Goal: Task Accomplishment & Management: Complete application form

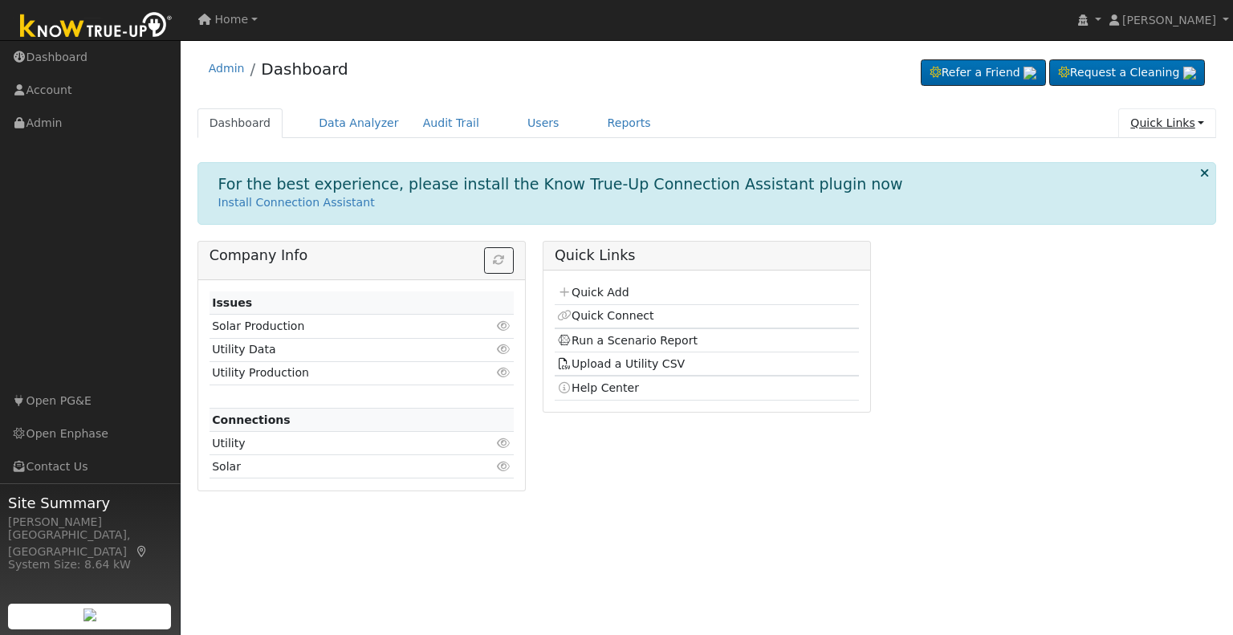
click at [1147, 127] on link "Quick Links" at bounding box center [1167, 123] width 98 height 30
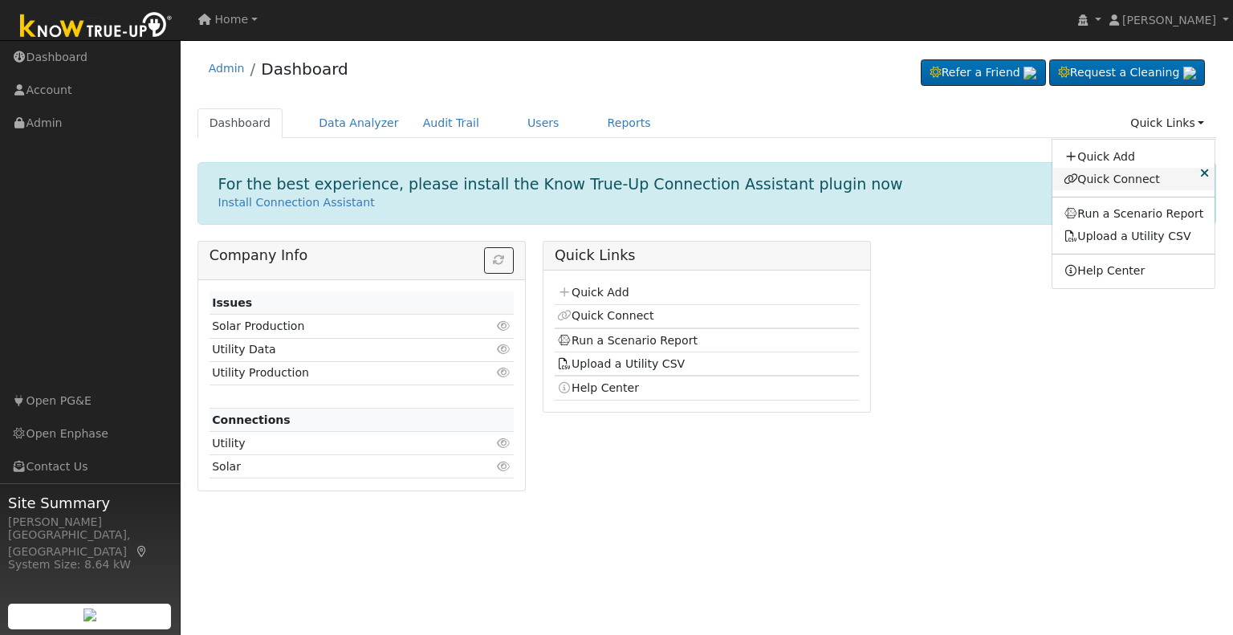
click at [1114, 182] on link "Quick Connect" at bounding box center [1134, 179] width 163 height 22
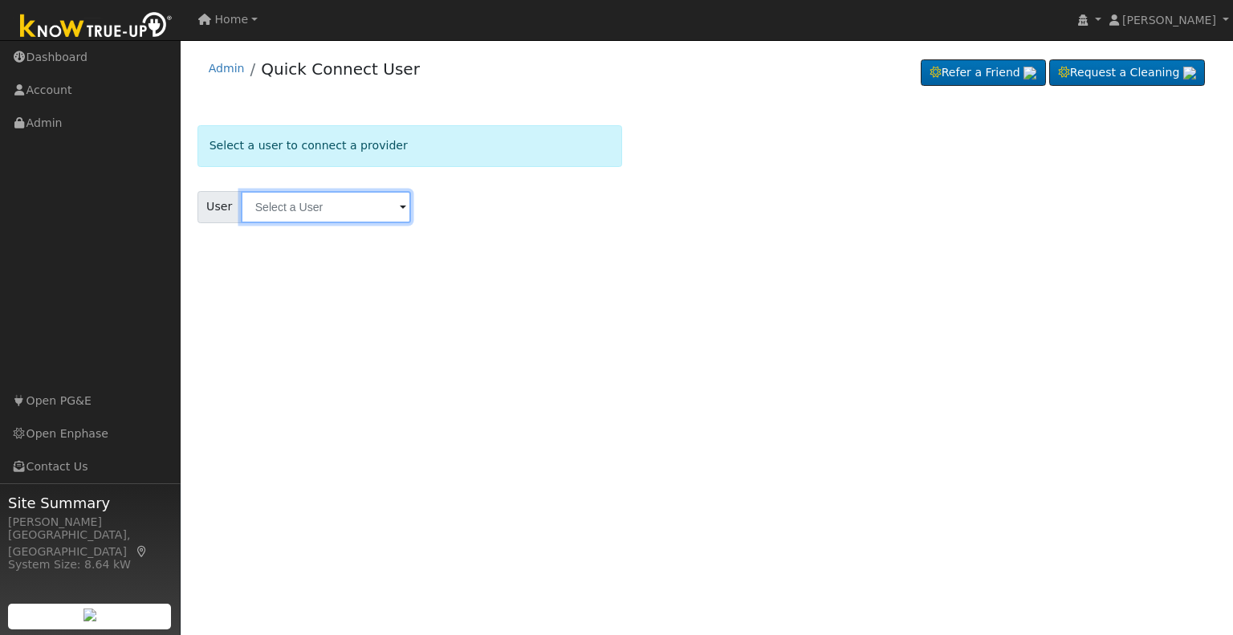
click at [370, 210] on input "text" at bounding box center [326, 207] width 170 height 32
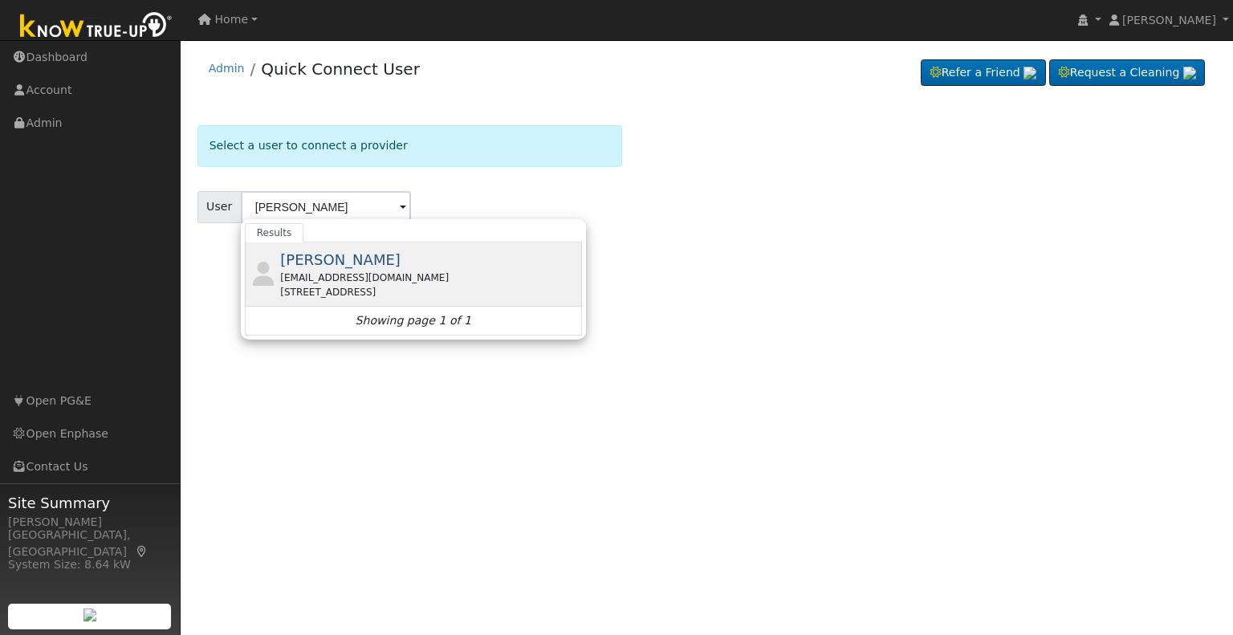
click at [347, 267] on span "Raul Nunez" at bounding box center [340, 259] width 120 height 17
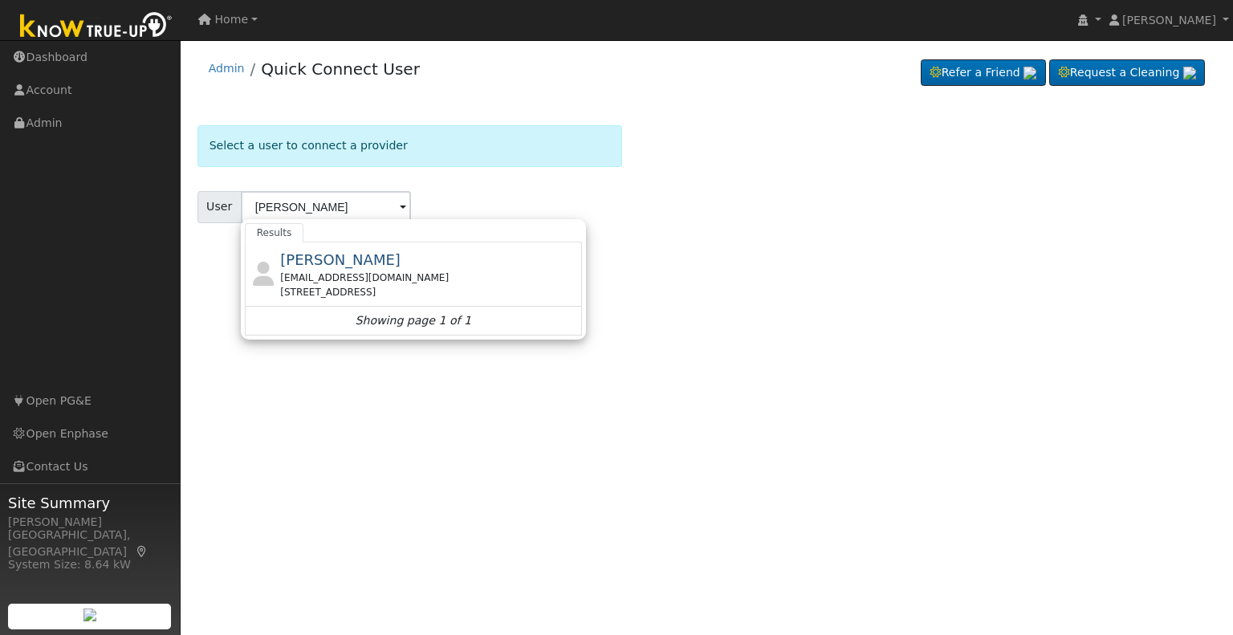
type input "Raul Nunez"
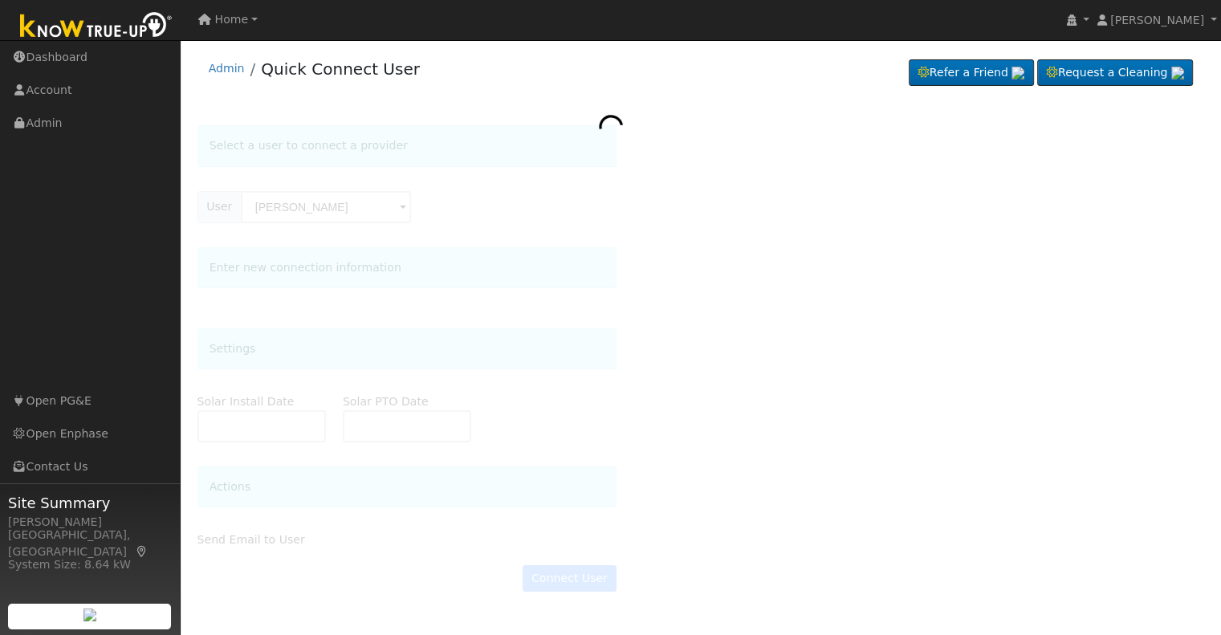
type input "01/06/2025"
type input "02/09/2025"
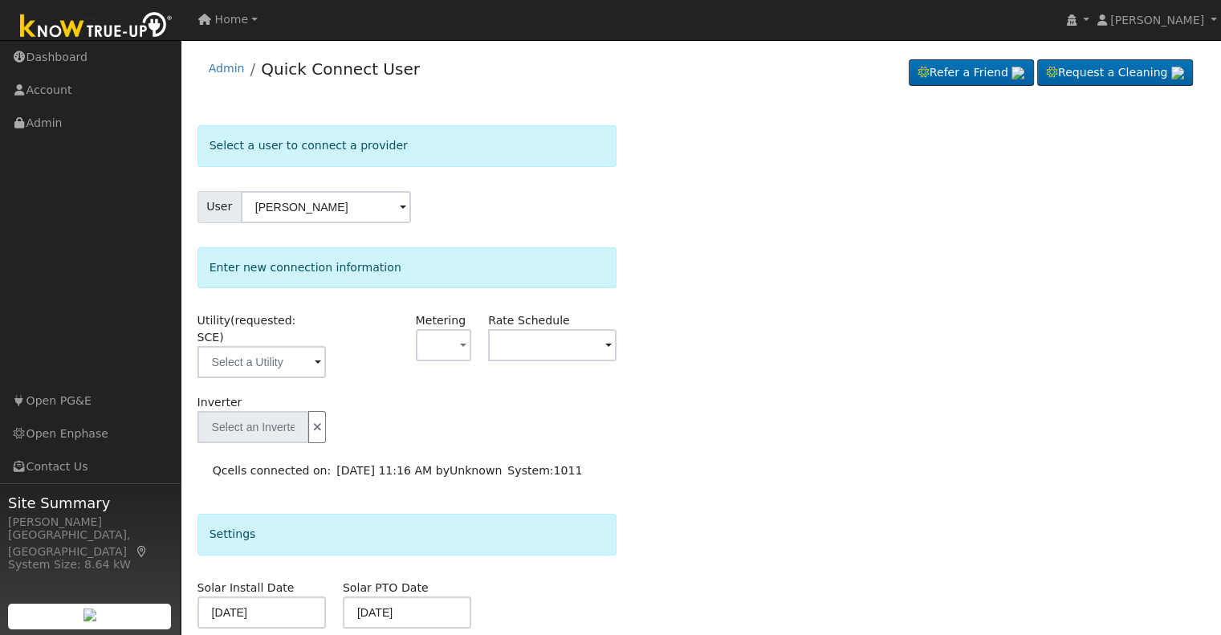
type input "Qcells"
click at [302, 348] on input "text" at bounding box center [262, 362] width 128 height 32
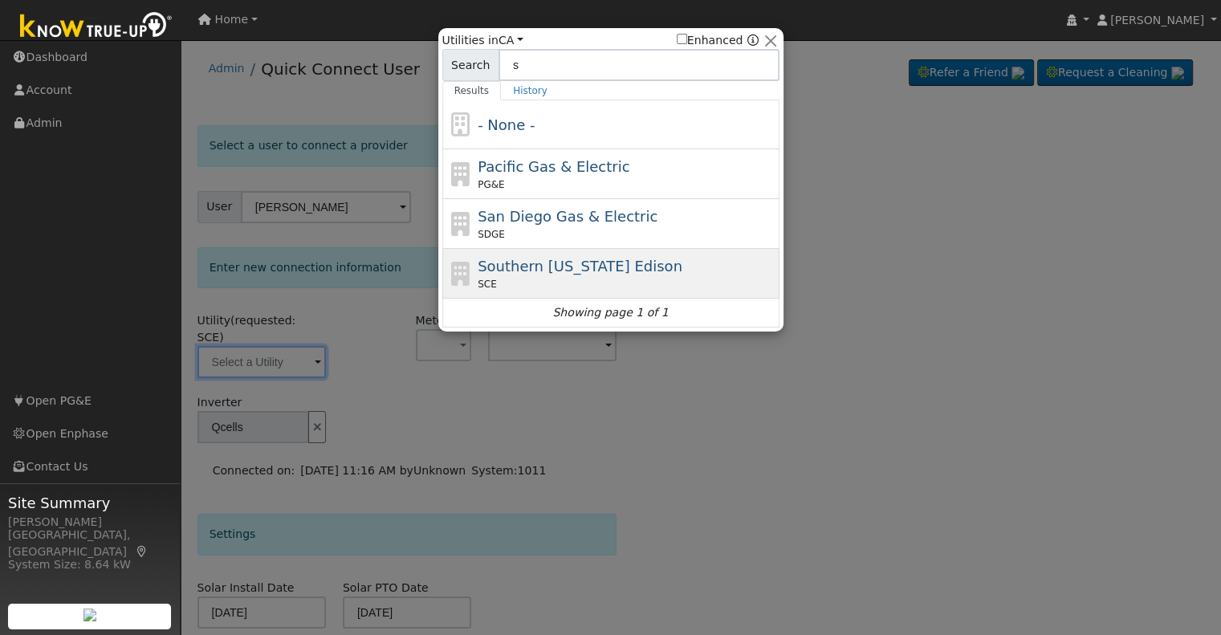
type input "s"
click at [596, 270] on span "Southern California Edison" at bounding box center [580, 266] width 205 height 17
type input "SCE"
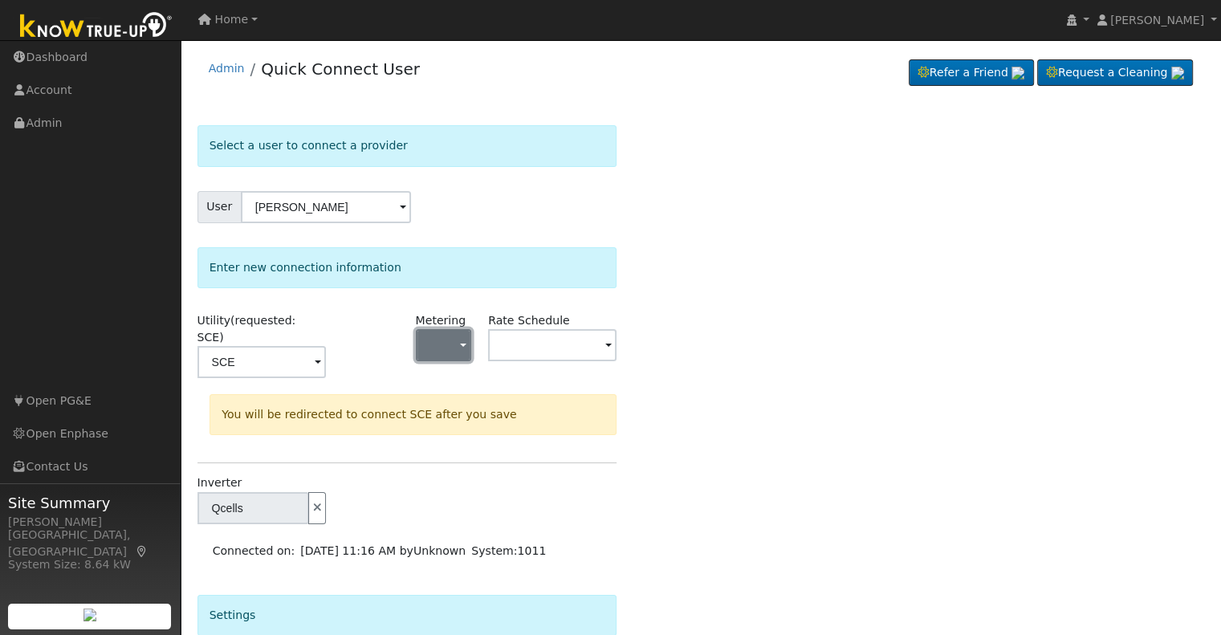
click at [457, 340] on button "button" at bounding box center [444, 345] width 56 height 32
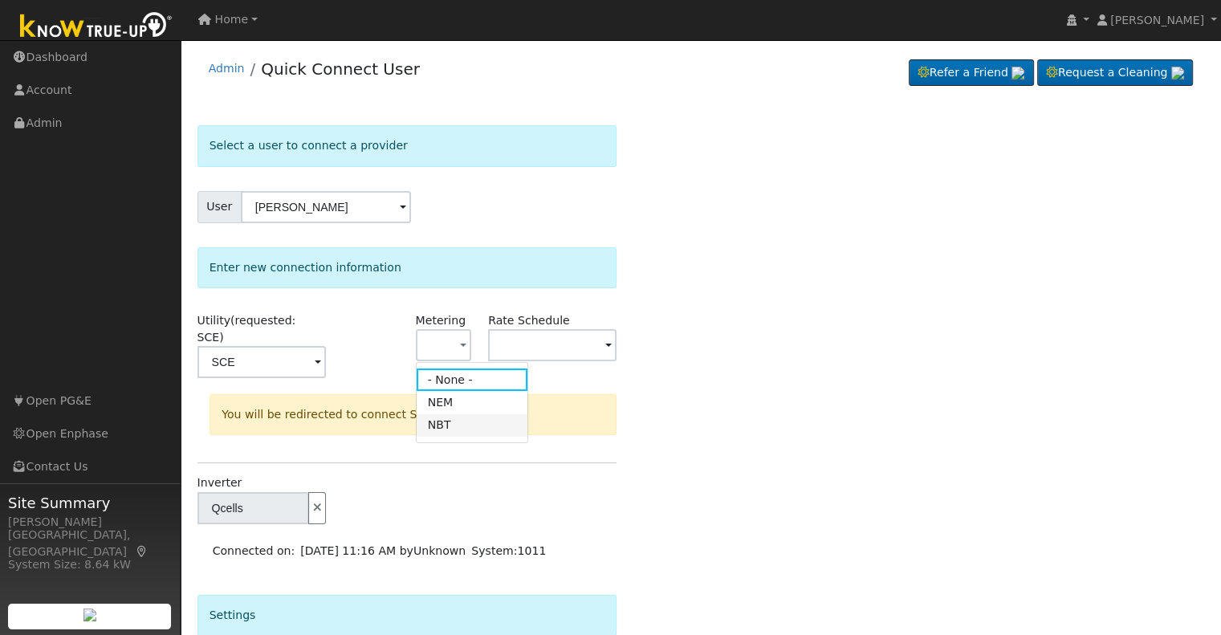
click at [462, 421] on link "NBT" at bounding box center [473, 425] width 112 height 22
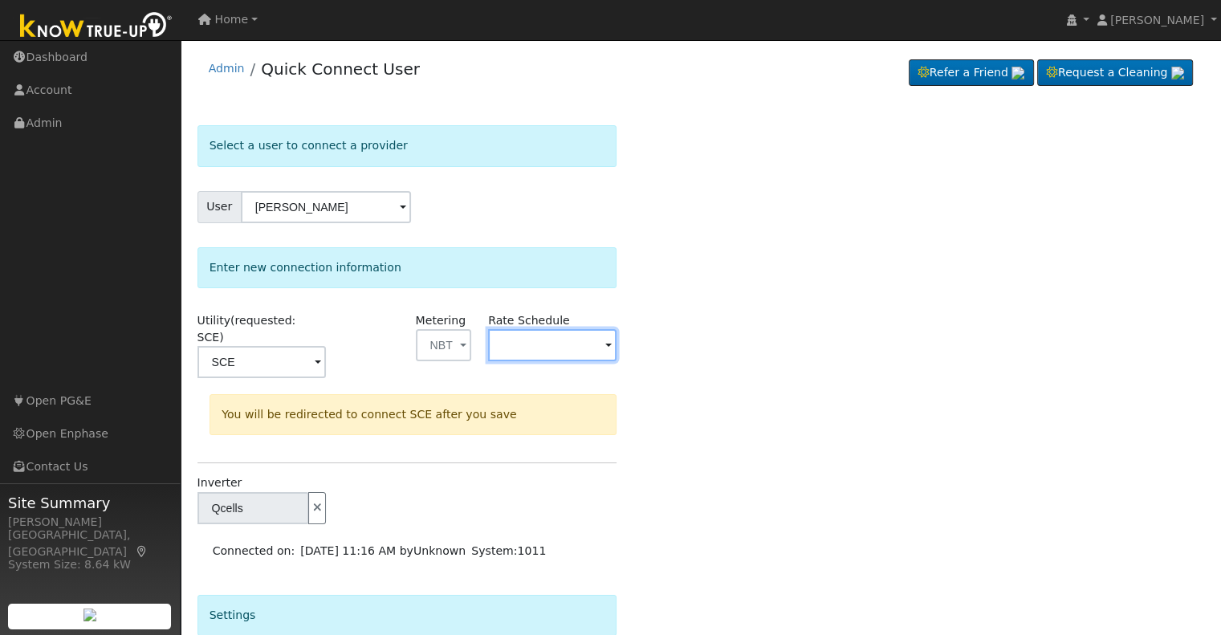
click at [530, 340] on input "text" at bounding box center [552, 345] width 128 height 32
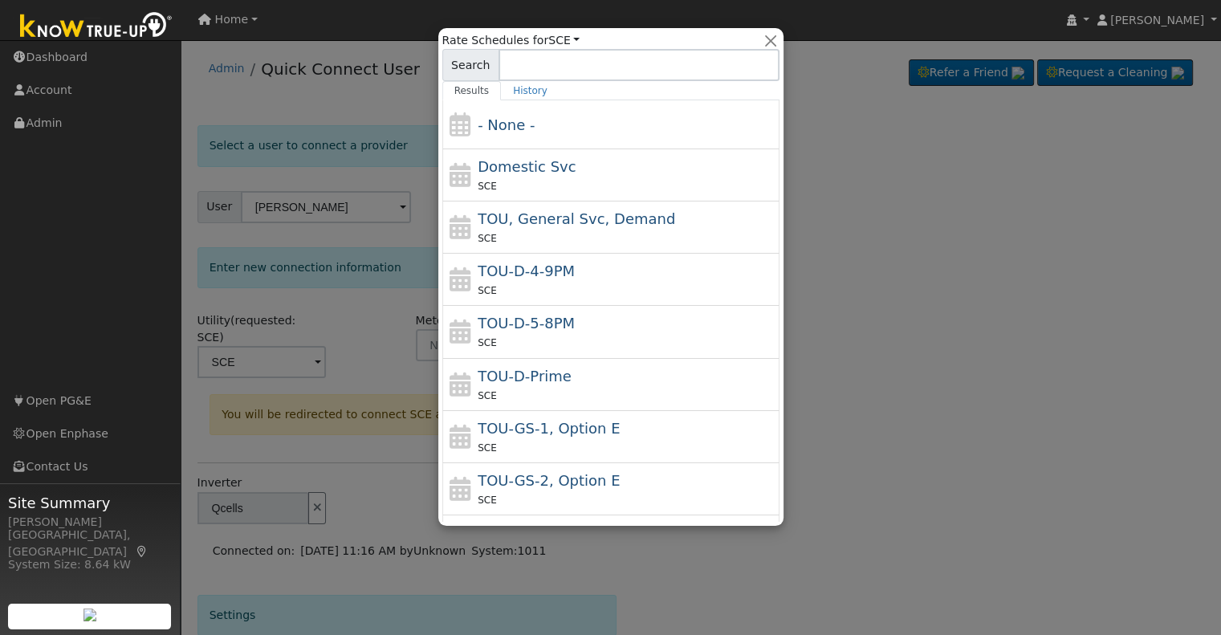
click at [875, 308] on div at bounding box center [610, 317] width 1221 height 635
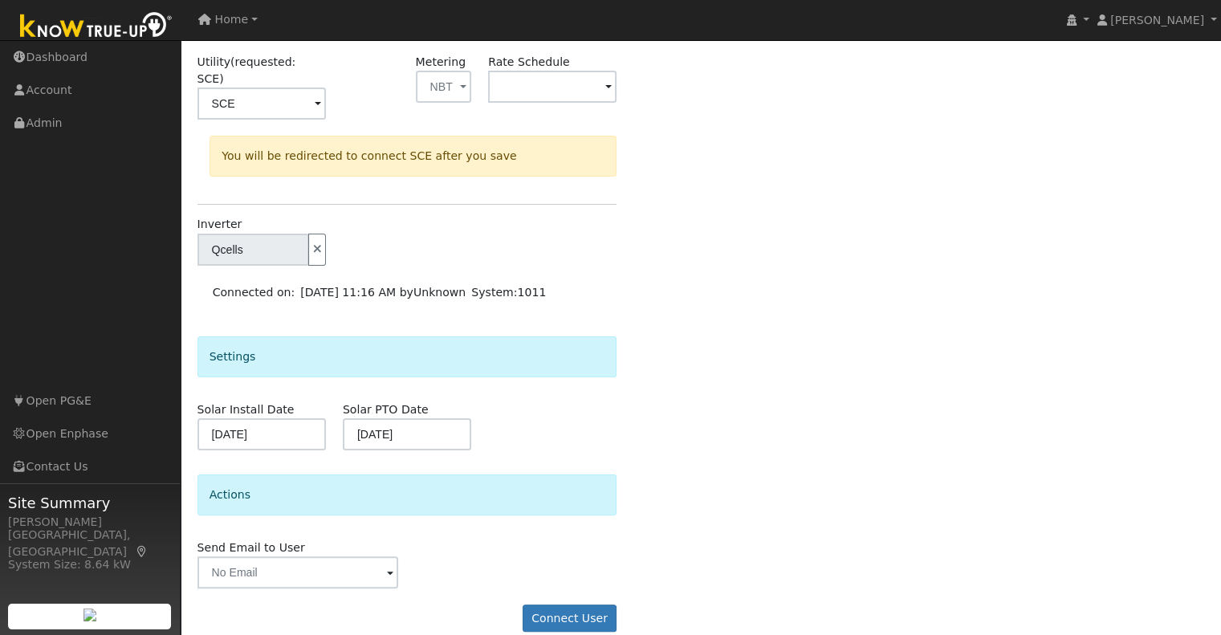
scroll to position [260, 0]
click at [379, 555] on input "text" at bounding box center [299, 571] width 202 height 32
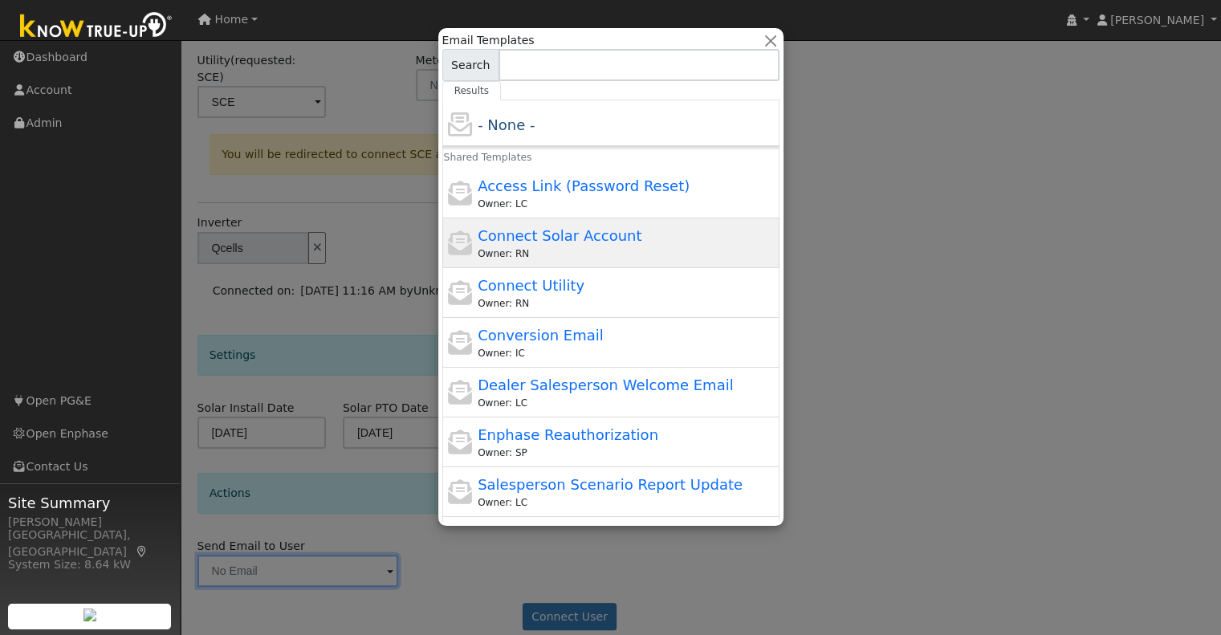
click at [588, 239] on span "Connect Solar Account" at bounding box center [560, 235] width 164 height 17
type input "Connect Solar Account"
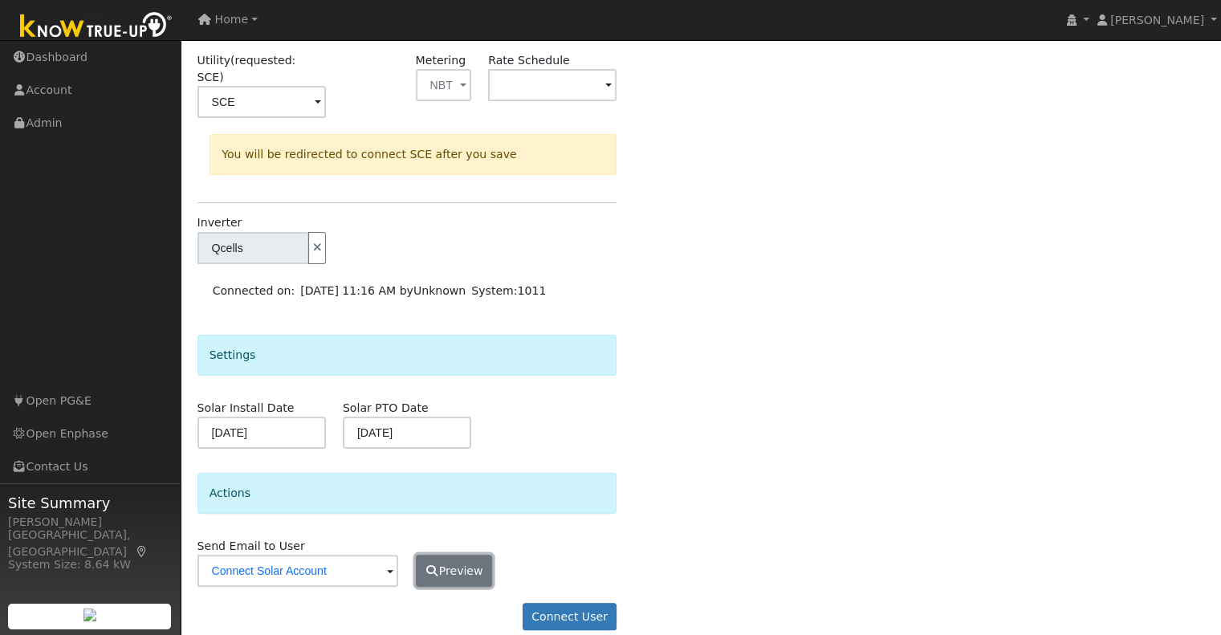
click at [450, 555] on button "Preview" at bounding box center [454, 571] width 77 height 32
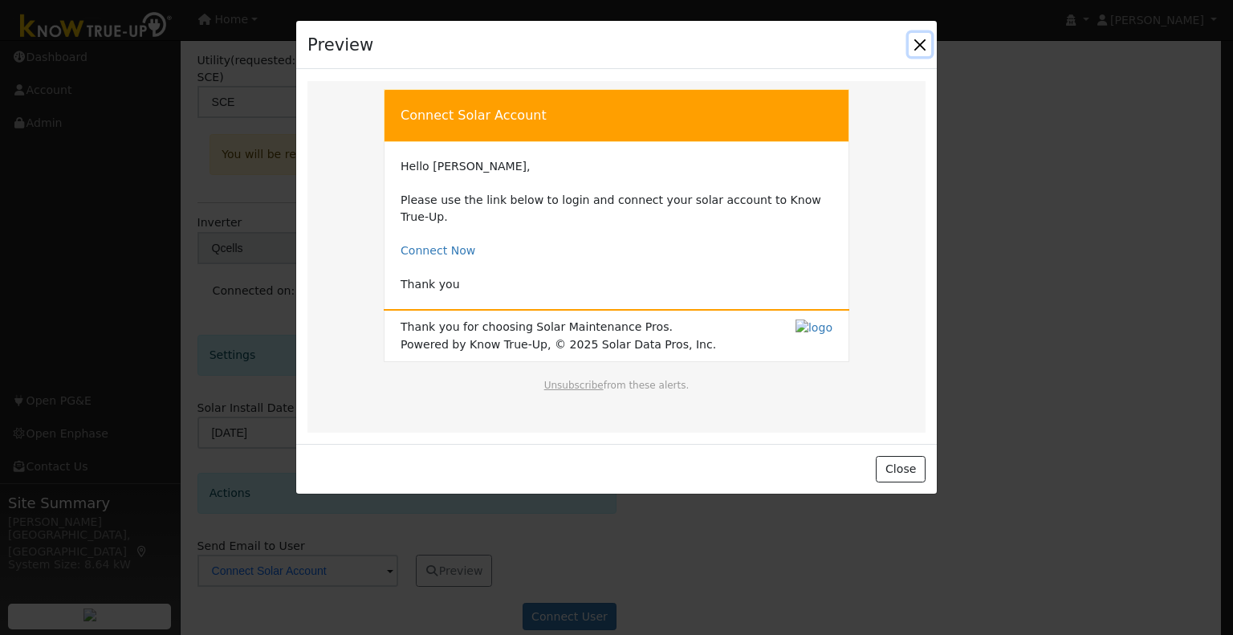
click at [923, 52] on button "Close" at bounding box center [920, 44] width 22 height 22
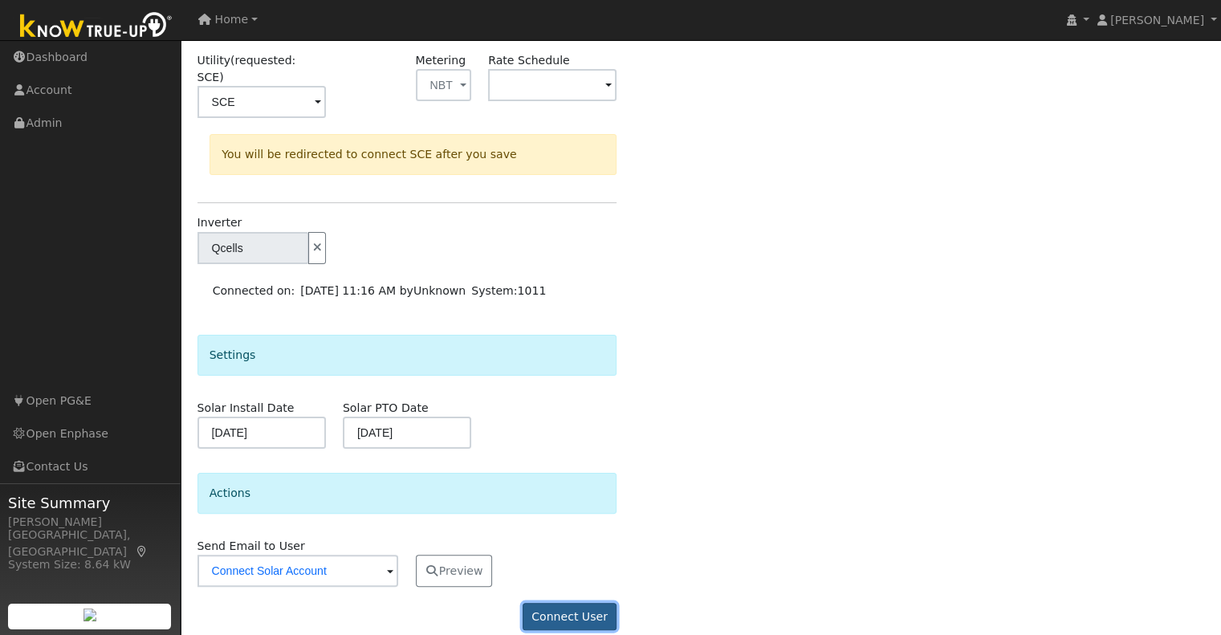
click at [568, 603] on button "Connect User" at bounding box center [570, 616] width 95 height 27
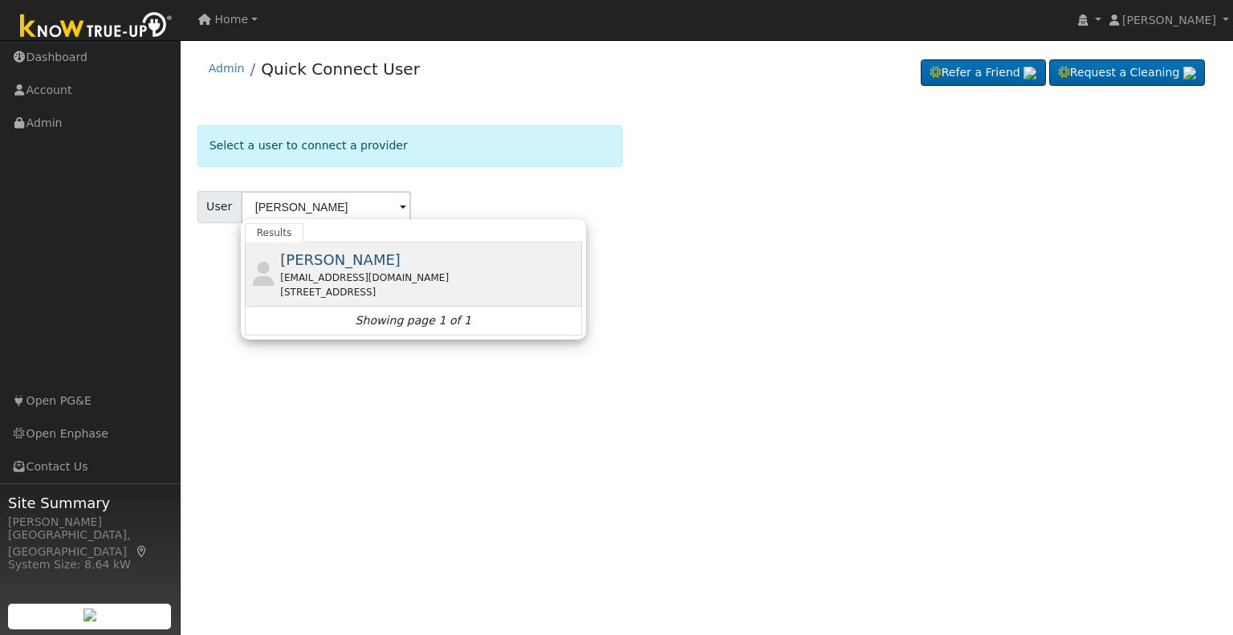
click at [353, 266] on div "Raul Nunez rauljre4@gmail.com 35559 Date Palm Street, Winchester, CA 92596" at bounding box center [429, 274] width 298 height 51
type input "Raul Nunez"
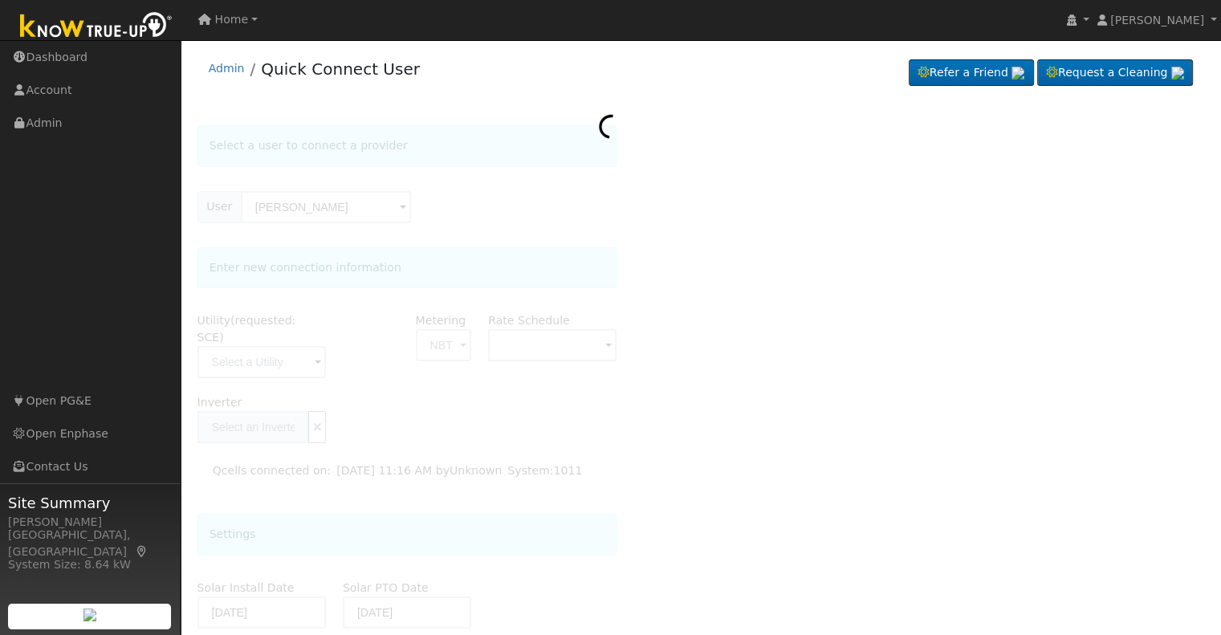
type input "Qcells"
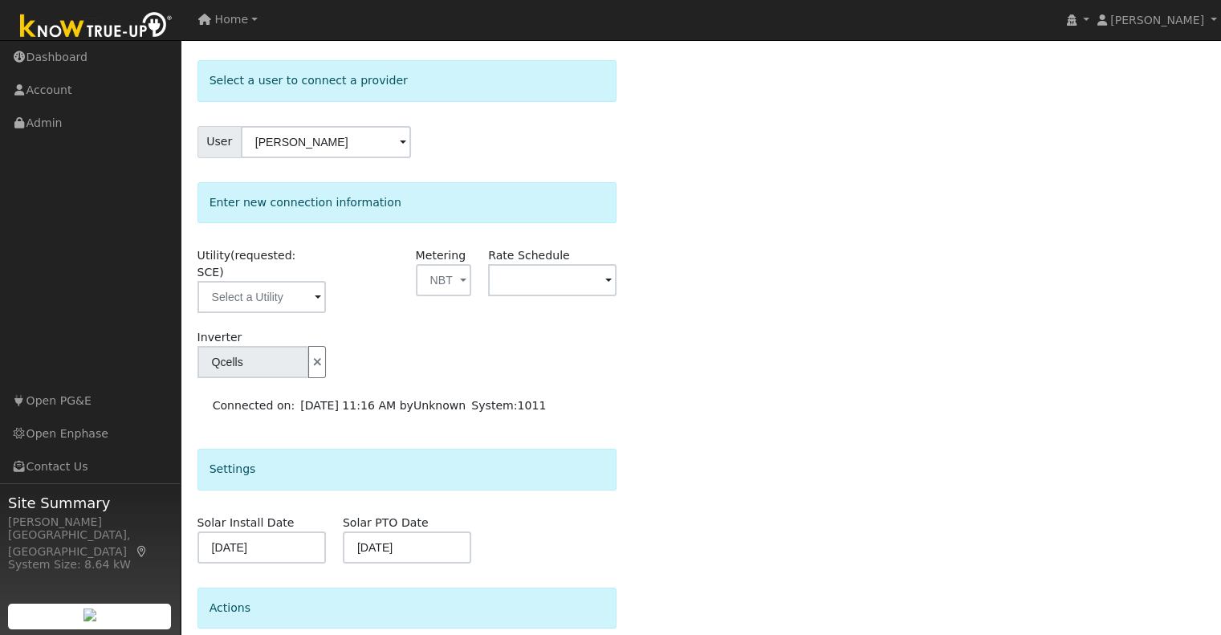
scroll to position [161, 0]
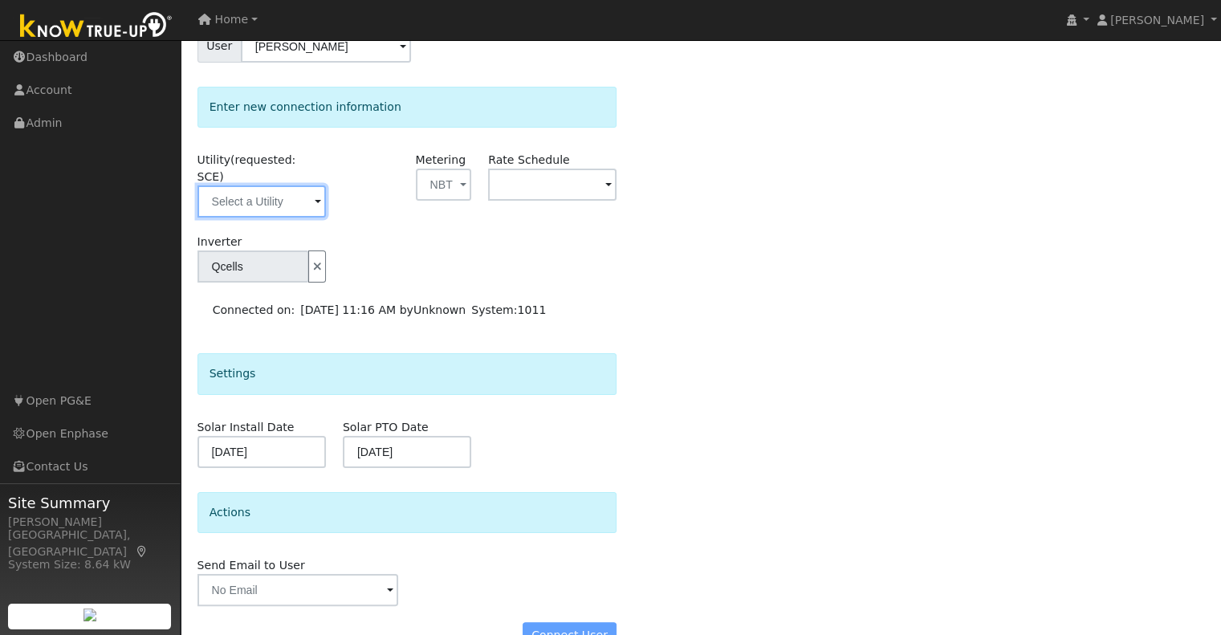
click at [270, 189] on input "text" at bounding box center [262, 201] width 128 height 32
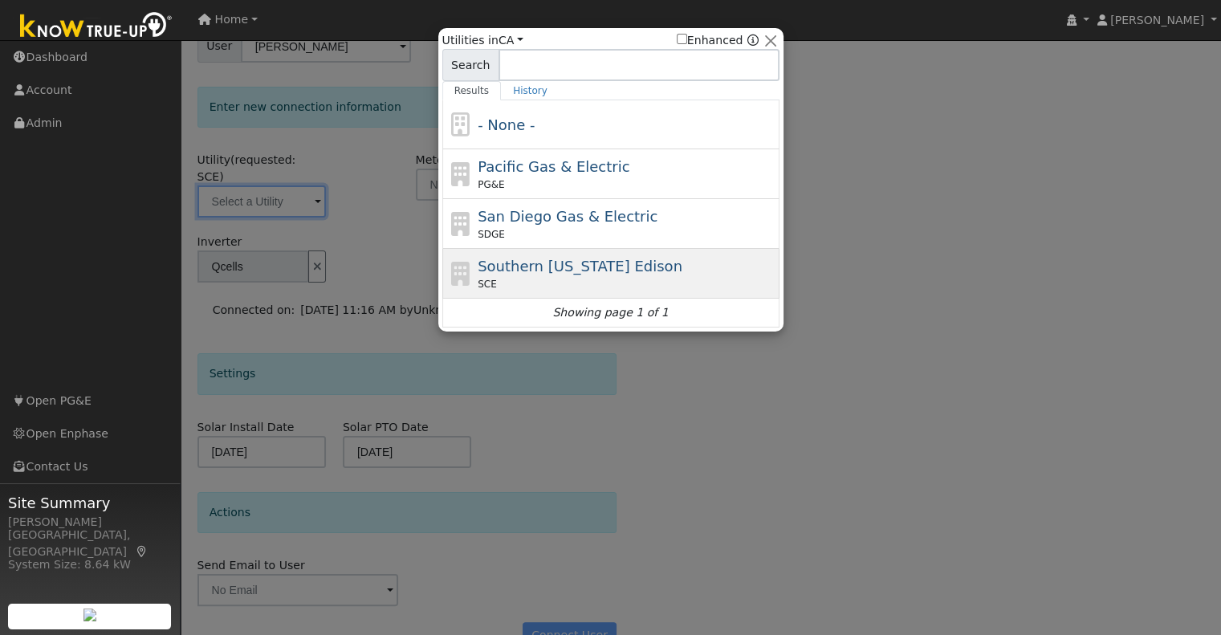
click at [524, 259] on span "Southern California Edison" at bounding box center [580, 266] width 205 height 17
type input "SCE"
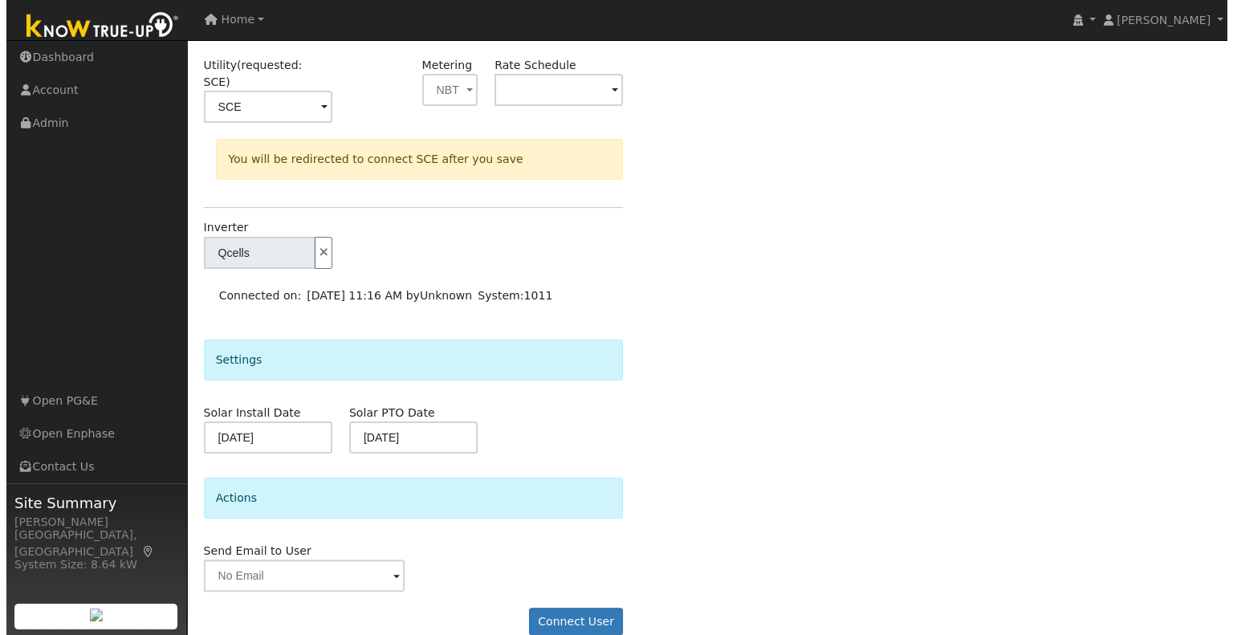
scroll to position [260, 0]
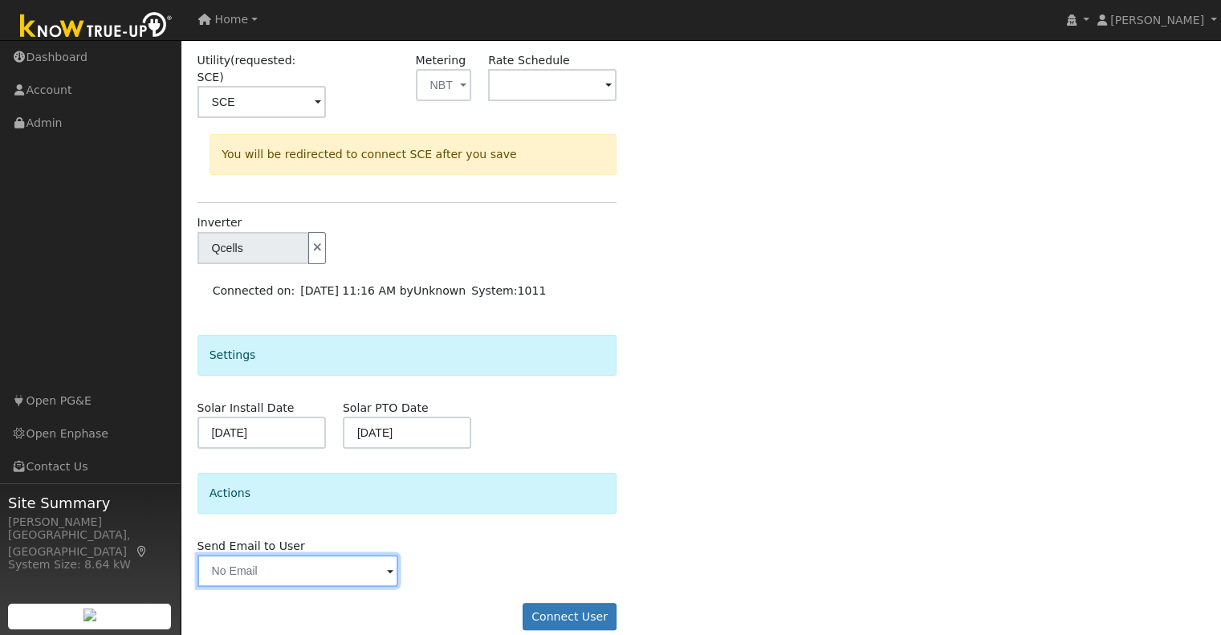
click at [360, 559] on input "text" at bounding box center [299, 571] width 202 height 32
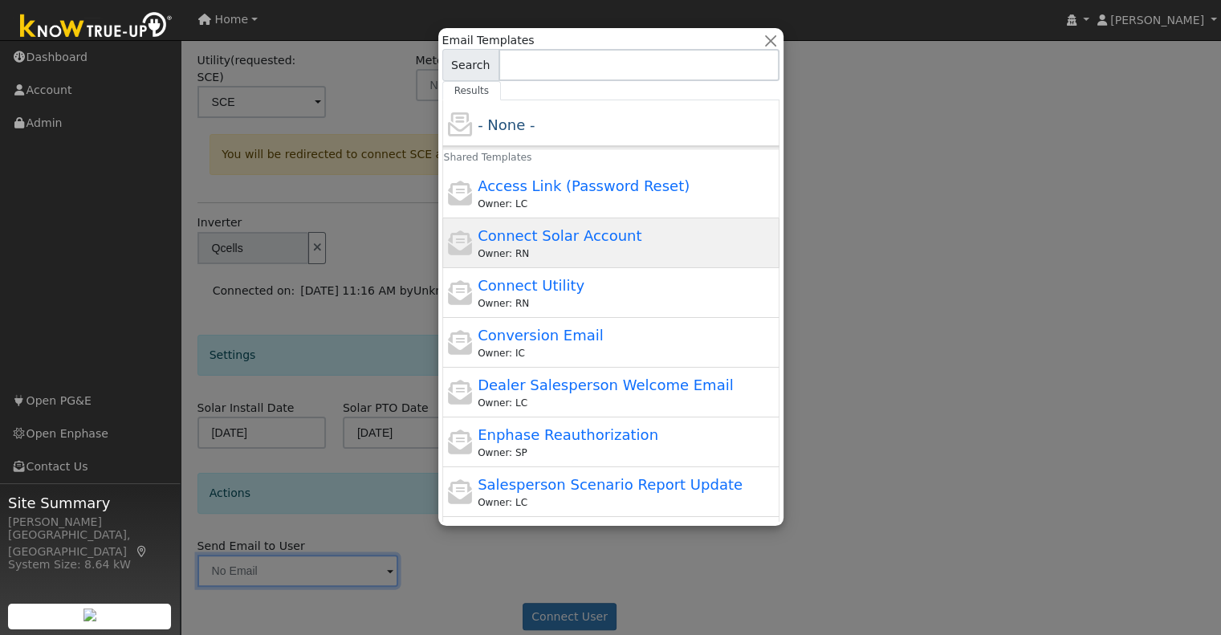
click at [585, 239] on span "Connect Solar Account" at bounding box center [560, 235] width 164 height 17
type input "Connect Solar Account"
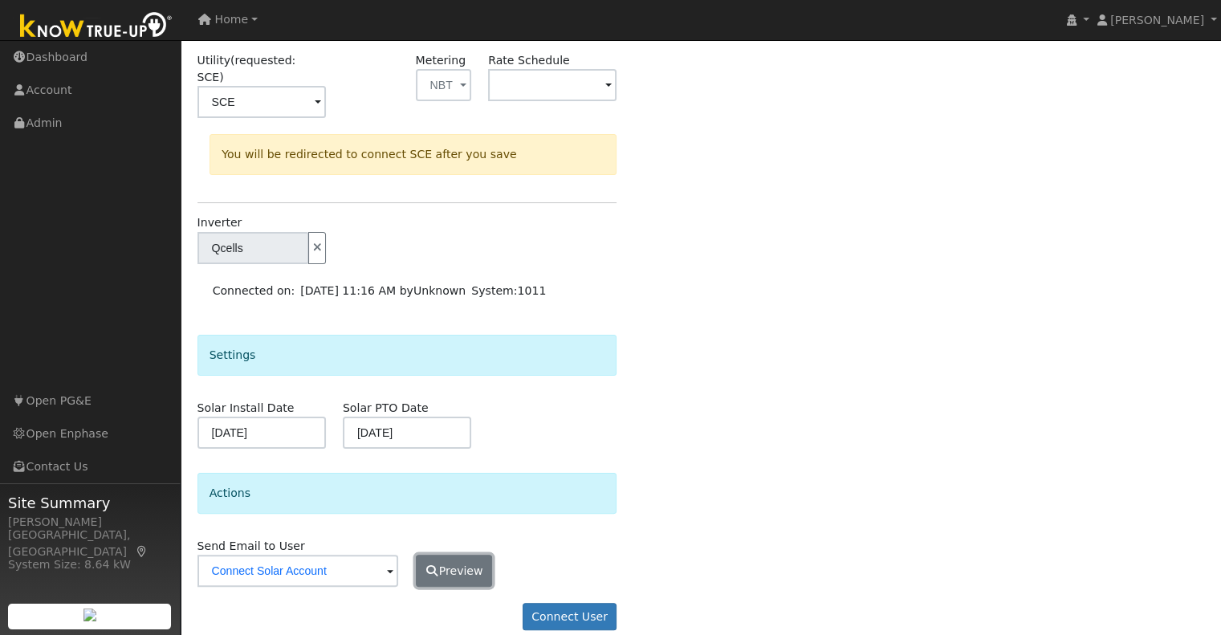
click at [470, 555] on button "Preview" at bounding box center [454, 571] width 77 height 32
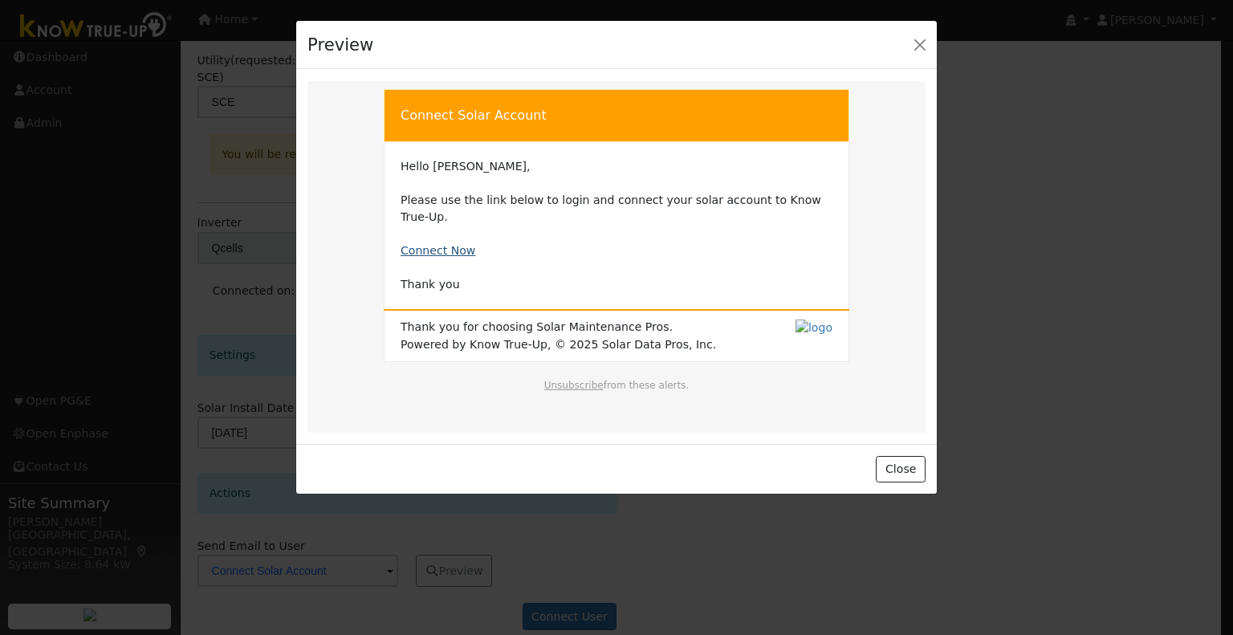
click at [443, 244] on link "Connect Now" at bounding box center [438, 250] width 75 height 13
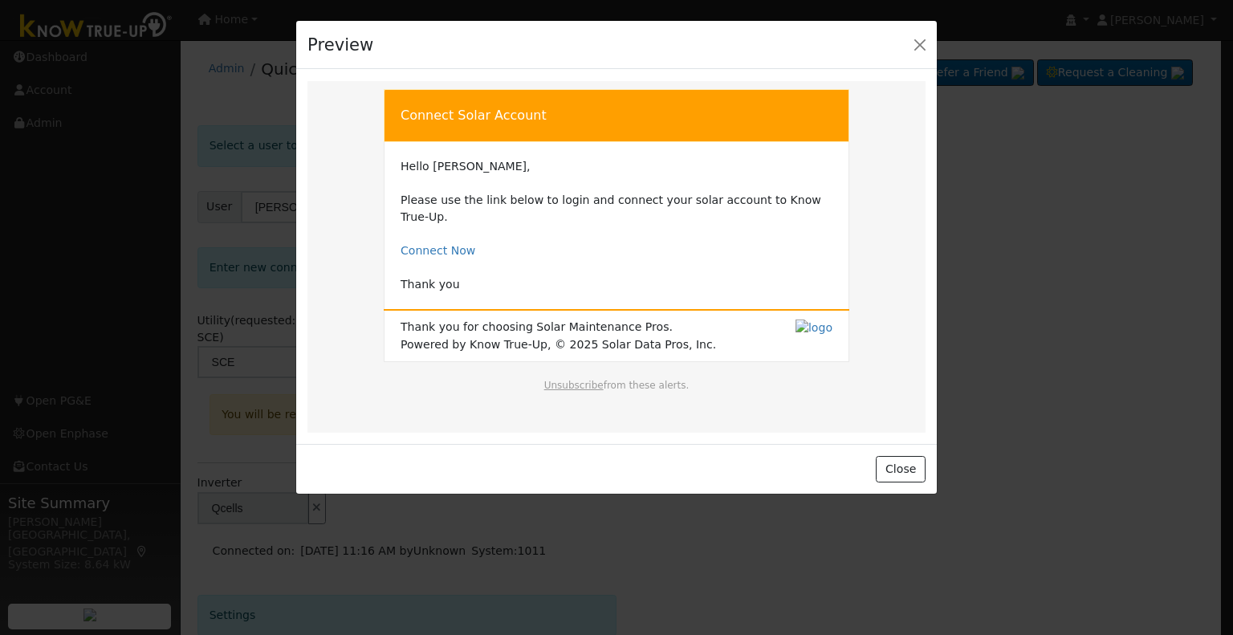
click at [905, 47] on div "Preview" at bounding box center [616, 45] width 641 height 49
click at [915, 47] on button "Close" at bounding box center [920, 44] width 22 height 22
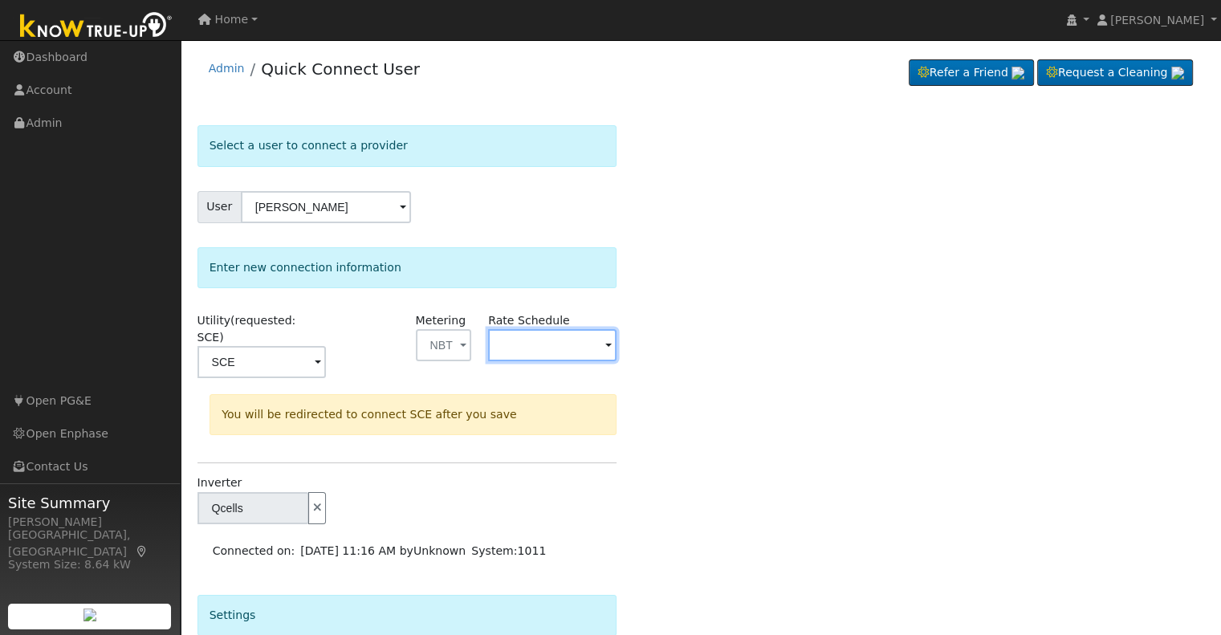
click at [543, 345] on input "text" at bounding box center [552, 345] width 128 height 32
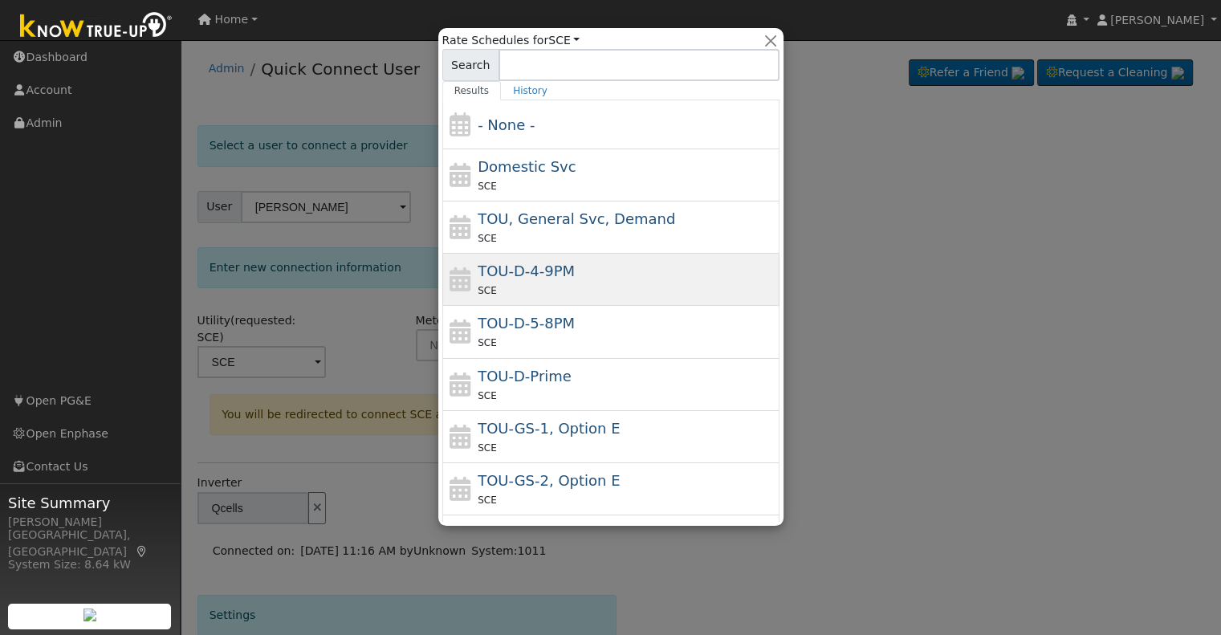
scroll to position [125, 0]
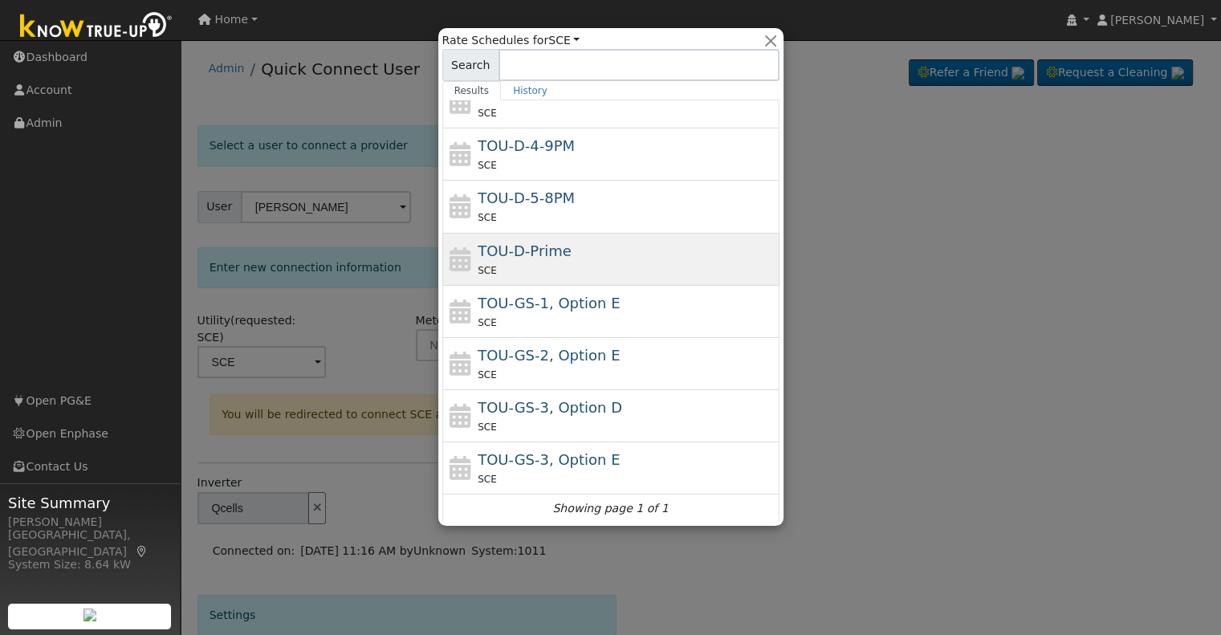
click at [568, 256] on div "TOU-D-Prime SCE" at bounding box center [627, 259] width 298 height 39
type input "TOU-D-Prime"
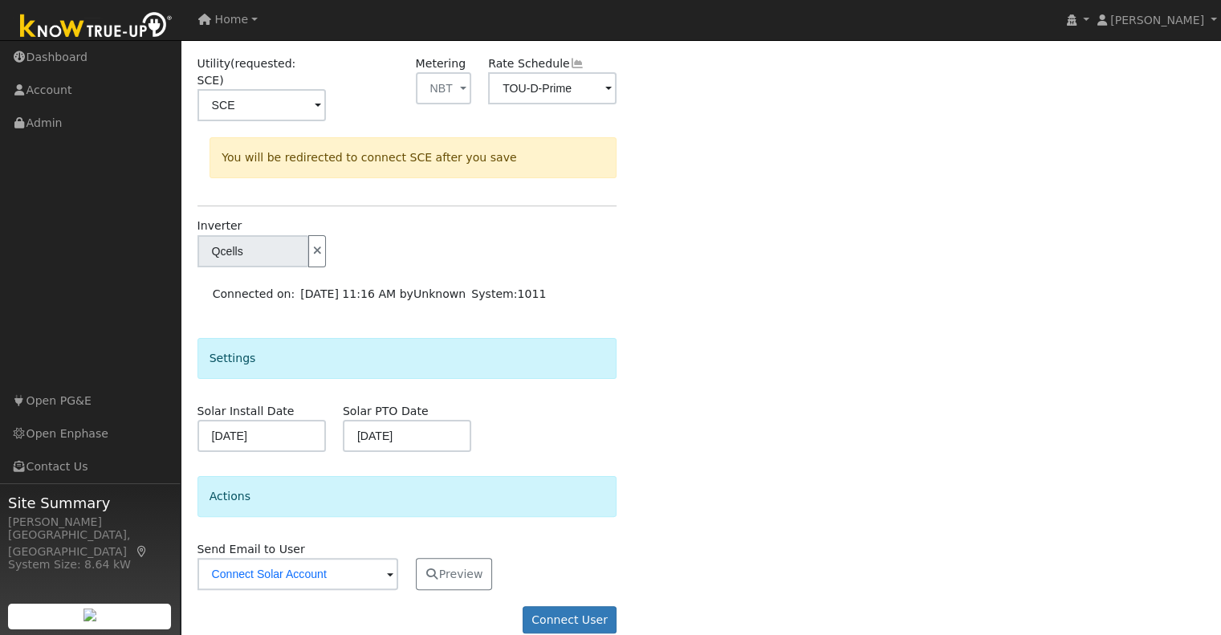
scroll to position [260, 0]
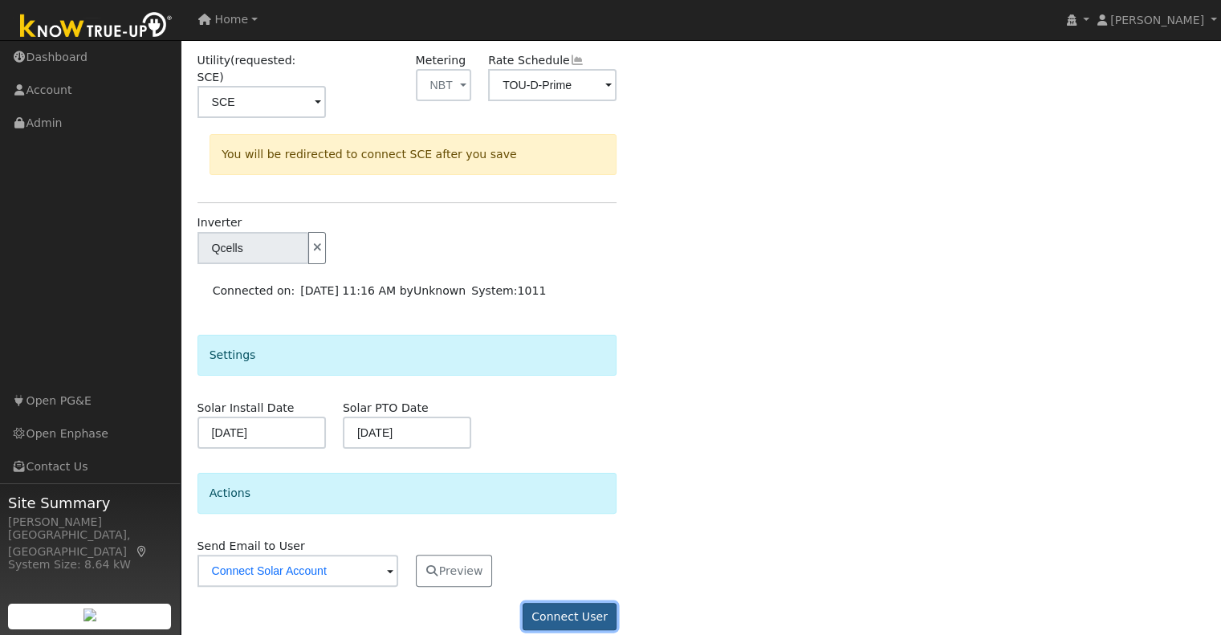
click at [570, 603] on button "Connect User" at bounding box center [570, 616] width 95 height 27
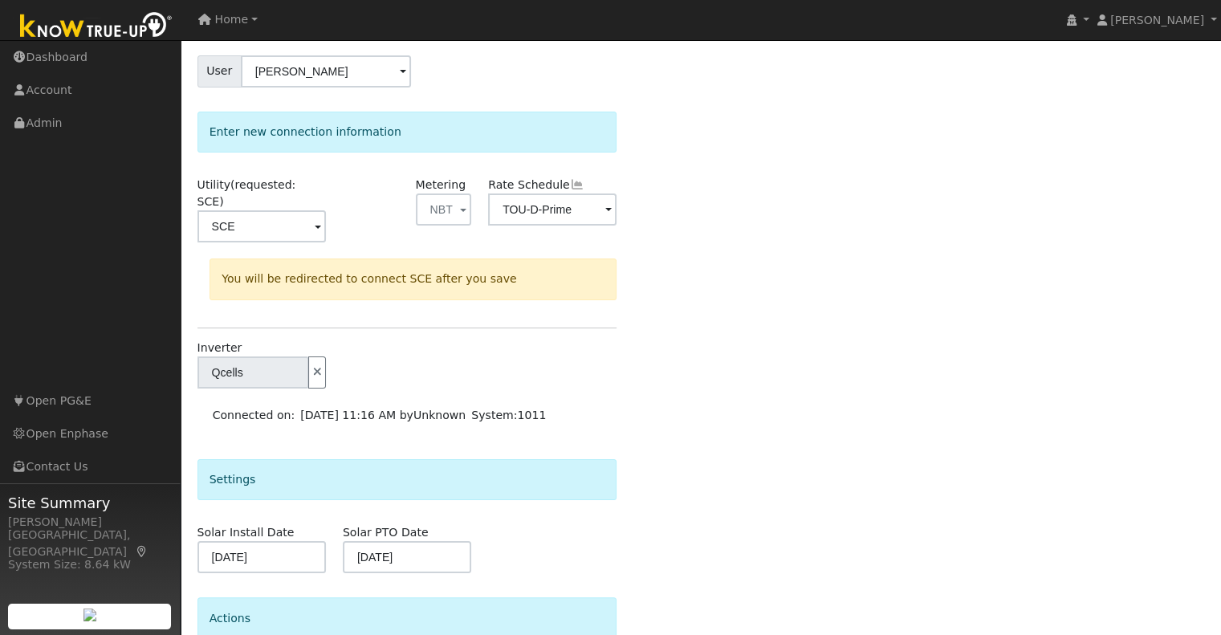
scroll to position [0, 0]
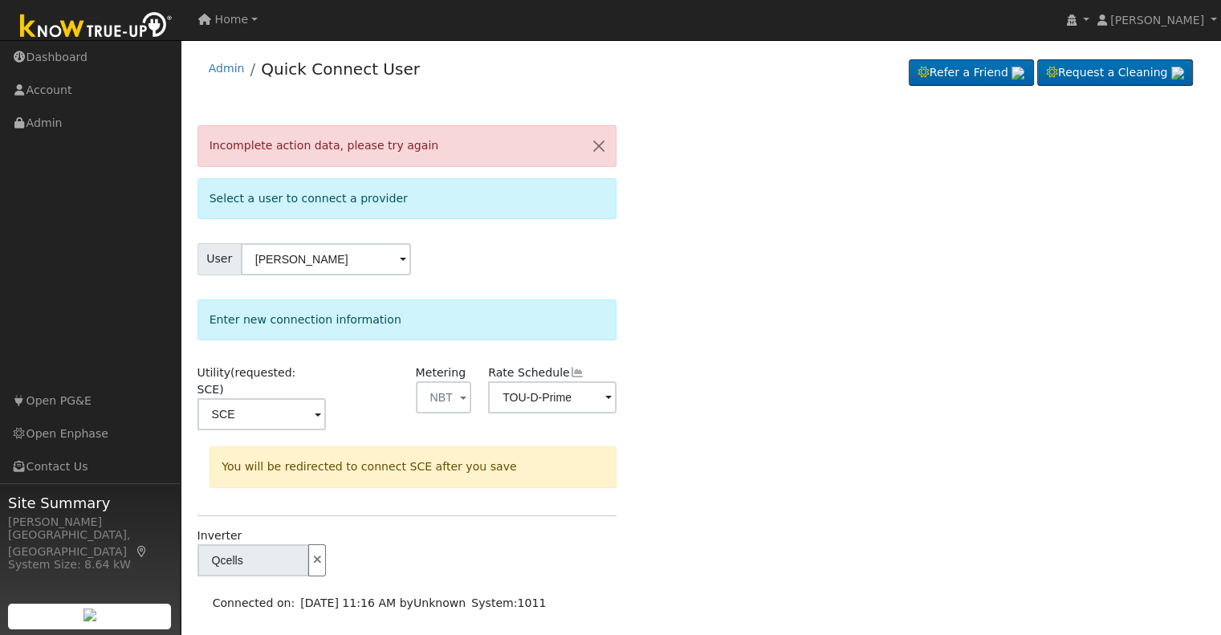
click at [431, 260] on div "User Raul Nunez" at bounding box center [408, 259] width 420 height 32
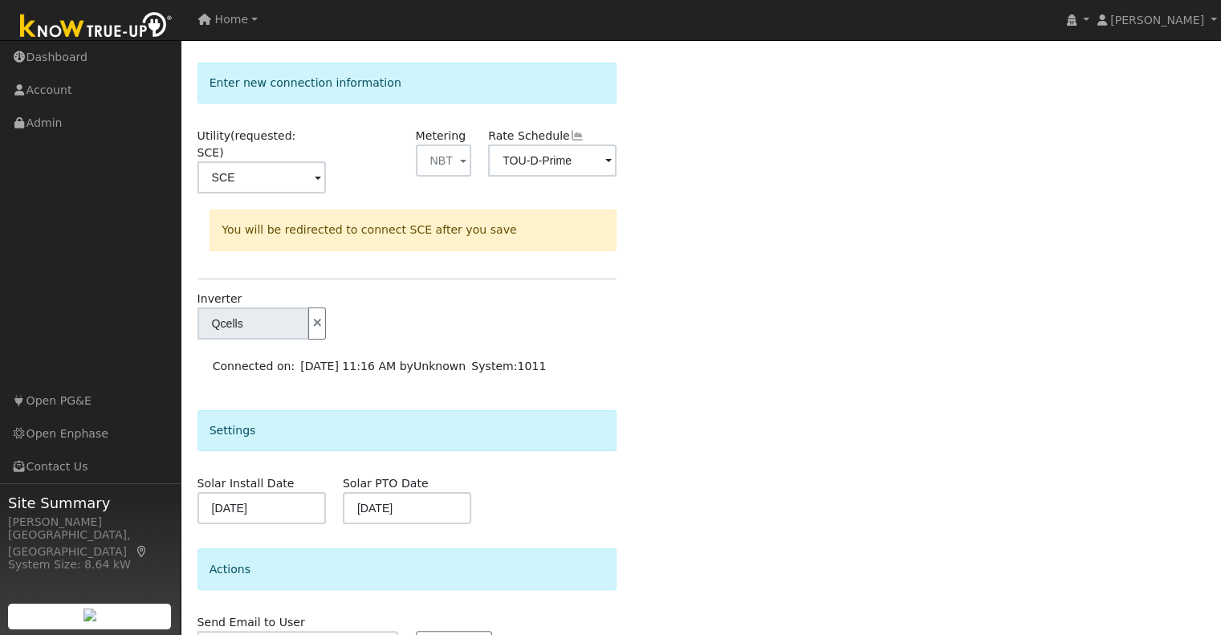
scroll to position [312, 0]
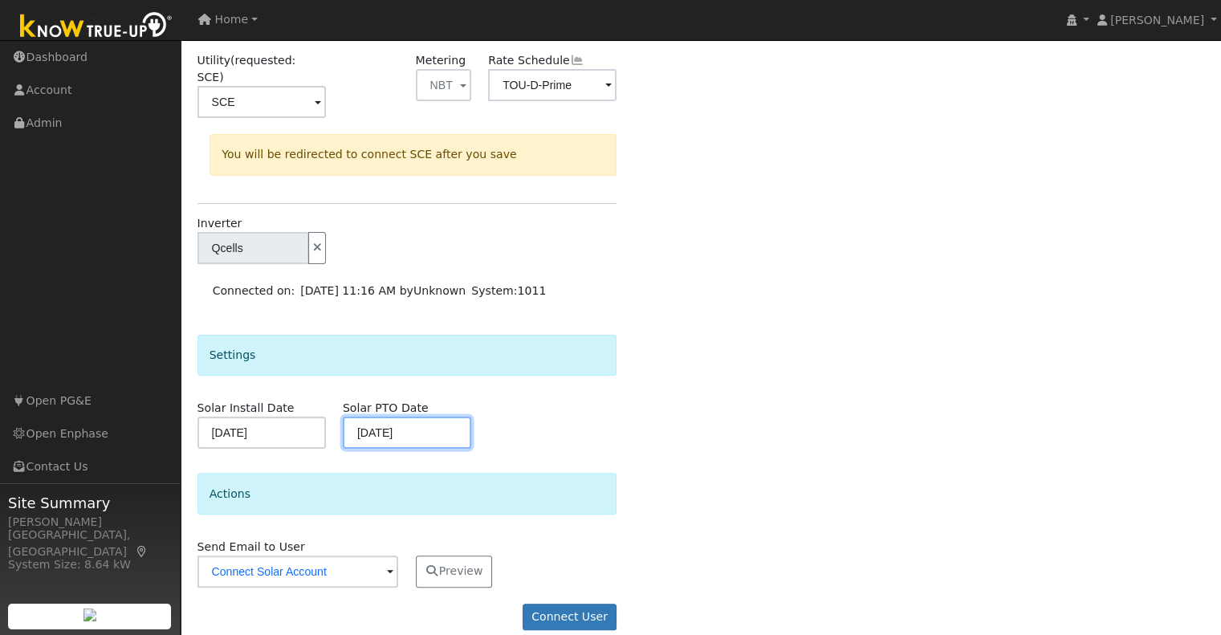
click at [395, 417] on input "[DATE]" at bounding box center [407, 433] width 128 height 32
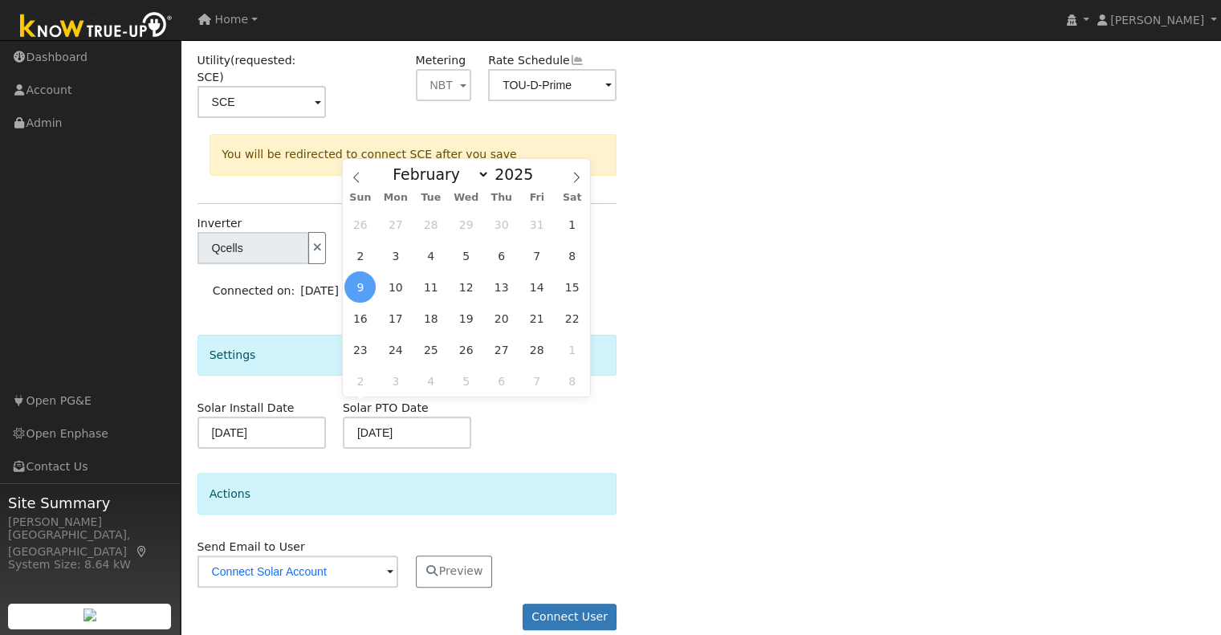
click at [574, 444] on form "Incomplete action data, please try again Select a user to connect a provider Us…" at bounding box center [408, 229] width 420 height 833
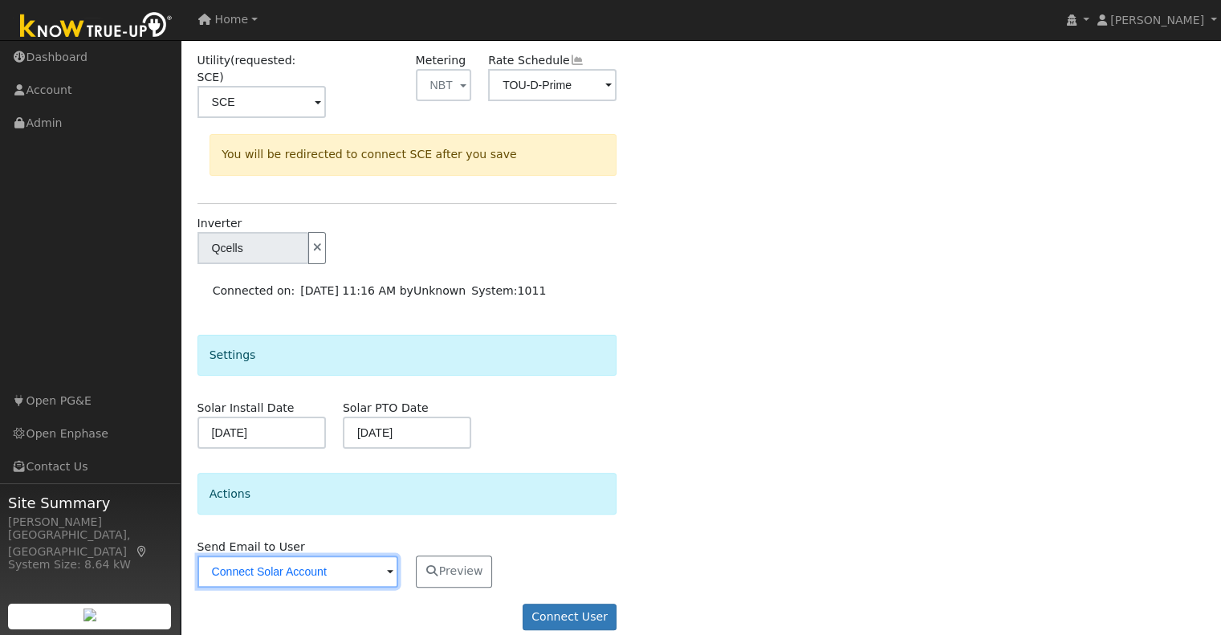
click at [373, 556] on input "Connect Solar Account" at bounding box center [299, 572] width 202 height 32
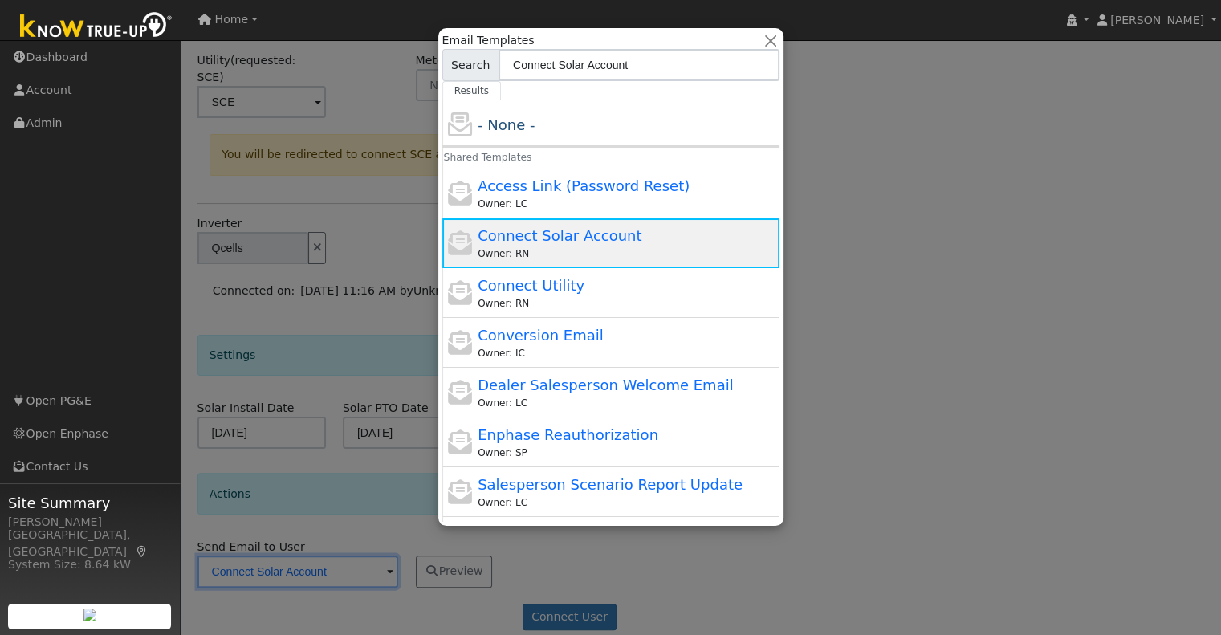
click at [499, 238] on span "Connect Solar Account" at bounding box center [560, 235] width 164 height 17
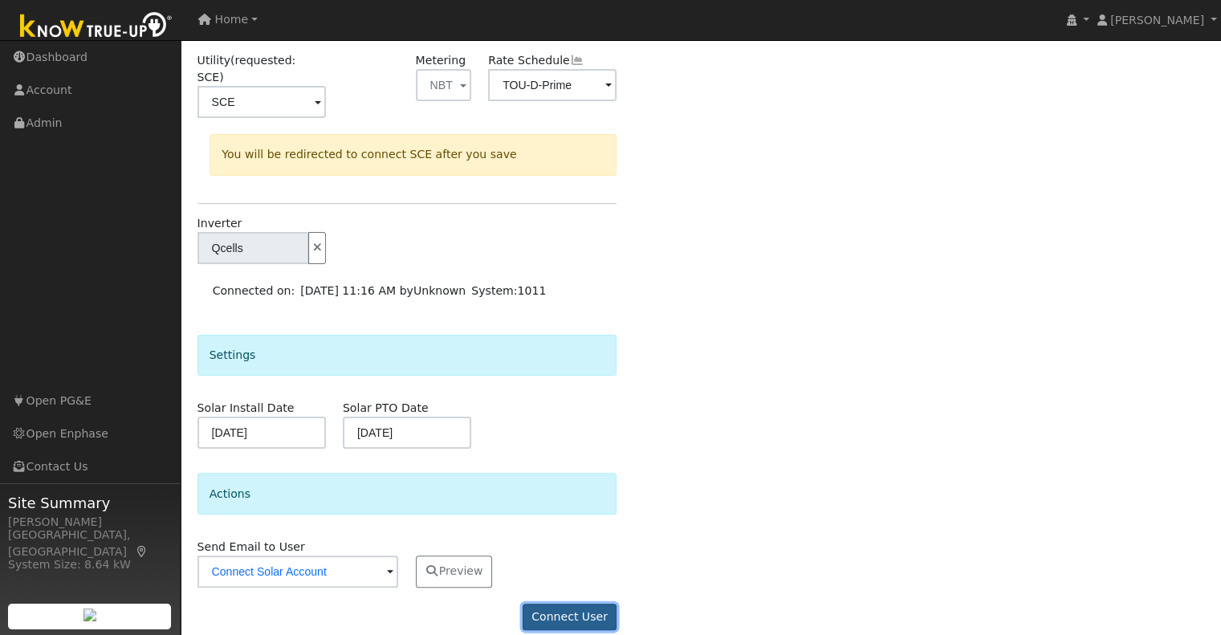
click at [549, 604] on button "Connect User" at bounding box center [570, 617] width 95 height 27
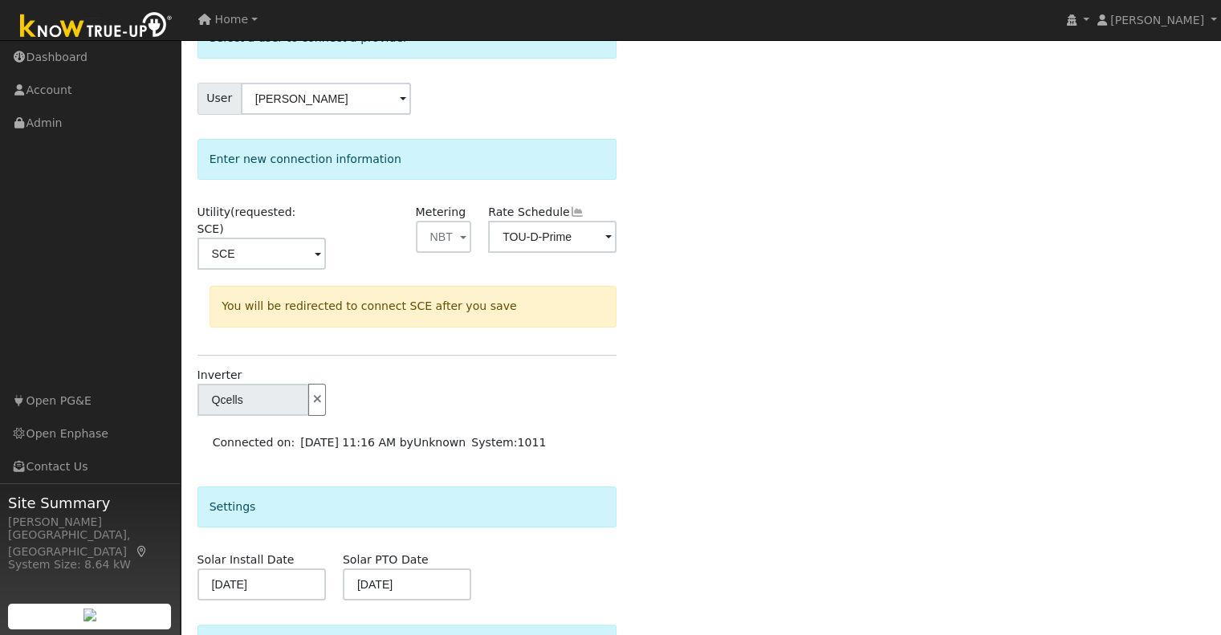
scroll to position [0, 0]
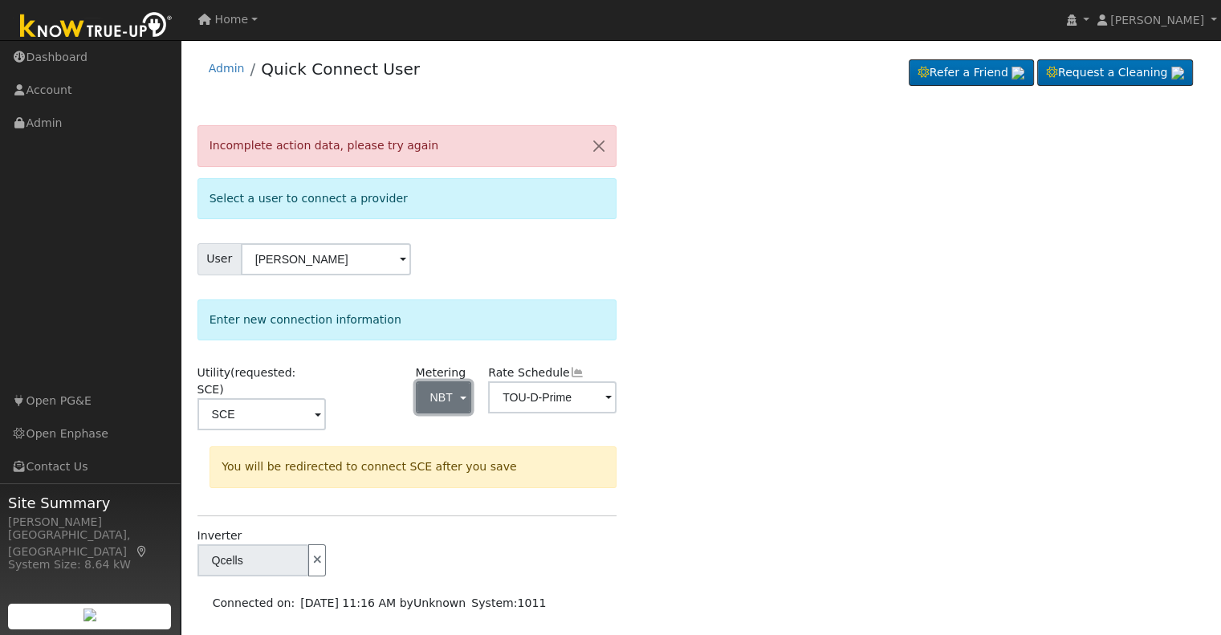
click at [453, 407] on button "NBT" at bounding box center [444, 397] width 56 height 32
click at [443, 476] on link "NBT" at bounding box center [473, 477] width 112 height 22
click at [289, 413] on div "Utility (requested: SCE) SCE" at bounding box center [261, 406] width 145 height 82
click at [599, 147] on button "button" at bounding box center [599, 145] width 34 height 39
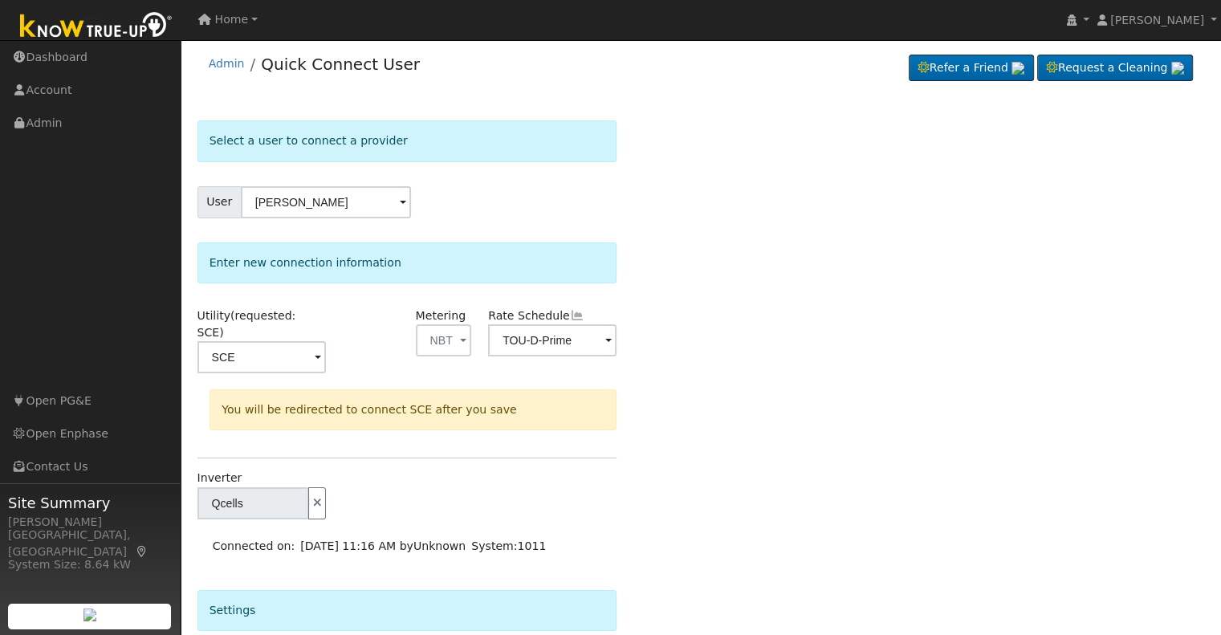
scroll to position [260, 0]
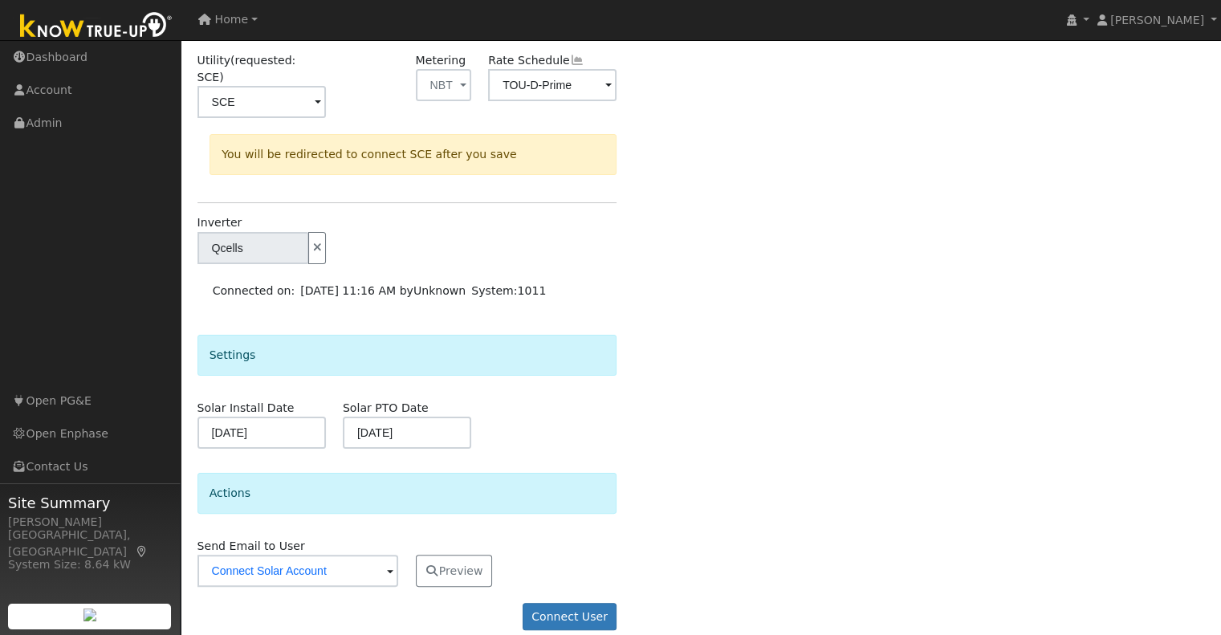
click at [585, 576] on form "Select a user to connect a provider User Raul Nunez Account Default Account Def…" at bounding box center [408, 255] width 420 height 781
click at [585, 603] on button "Connect User" at bounding box center [570, 616] width 95 height 27
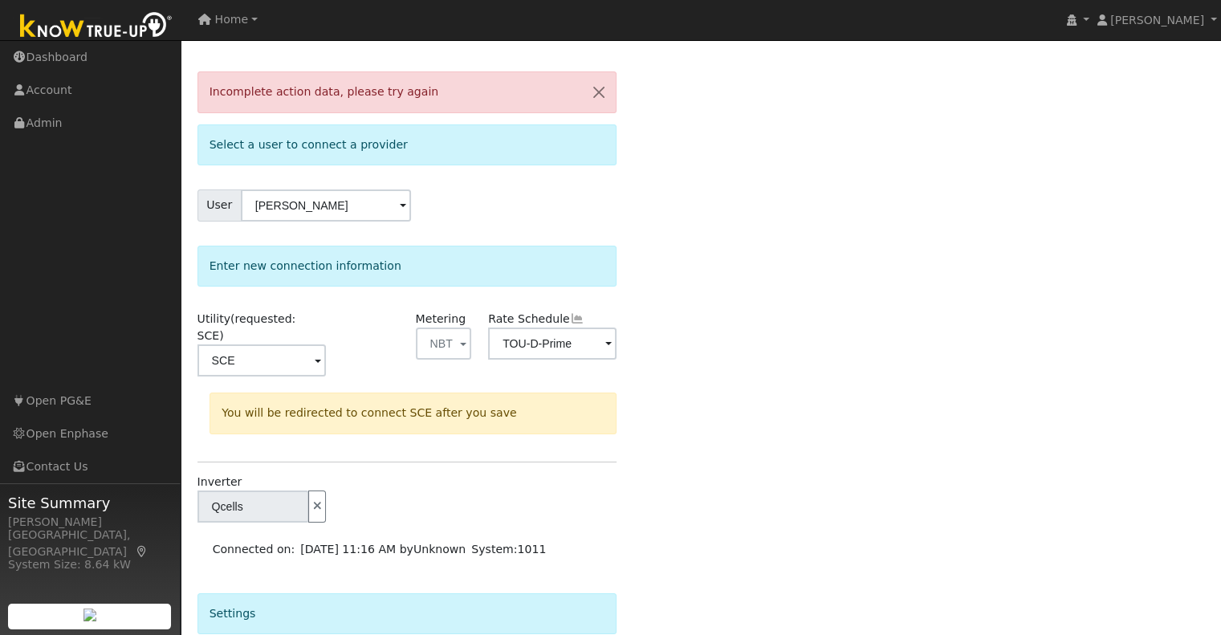
scroll to position [0, 0]
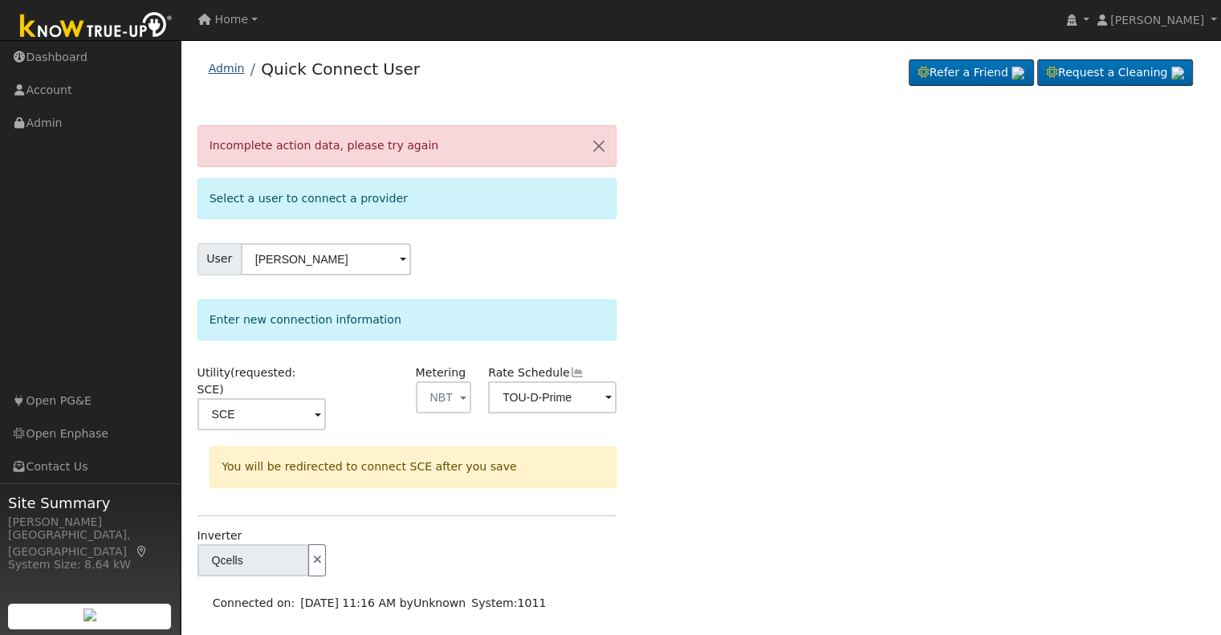
click at [228, 63] on link "Admin" at bounding box center [227, 68] width 36 height 13
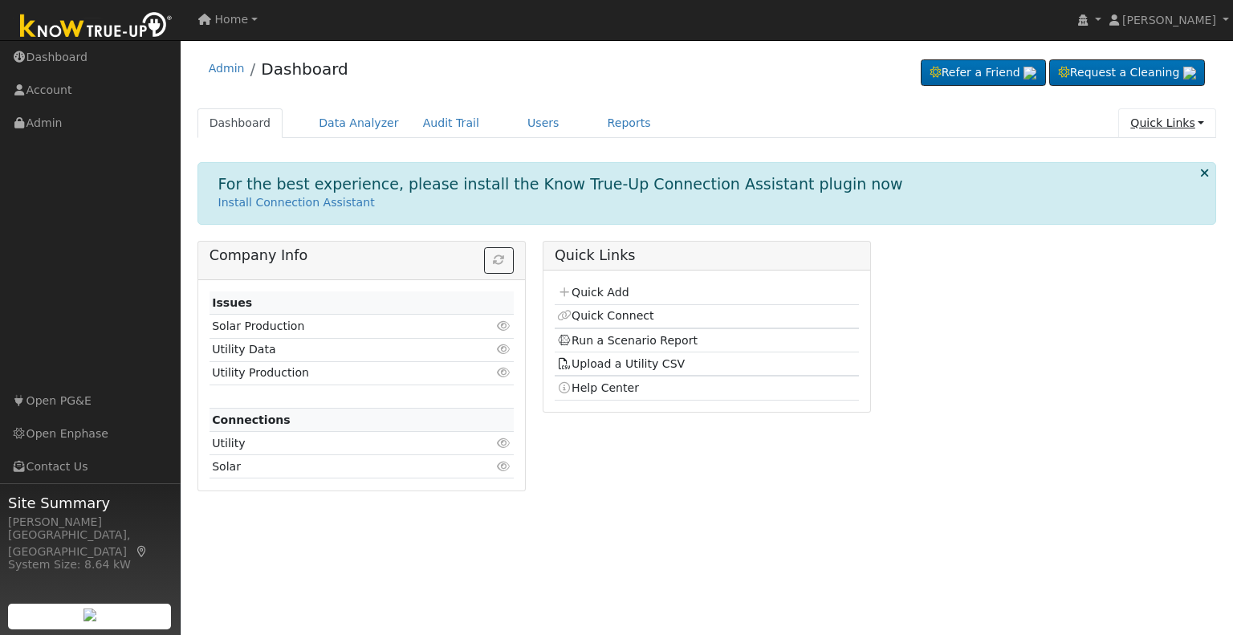
click at [1149, 114] on link "Quick Links" at bounding box center [1167, 123] width 98 height 30
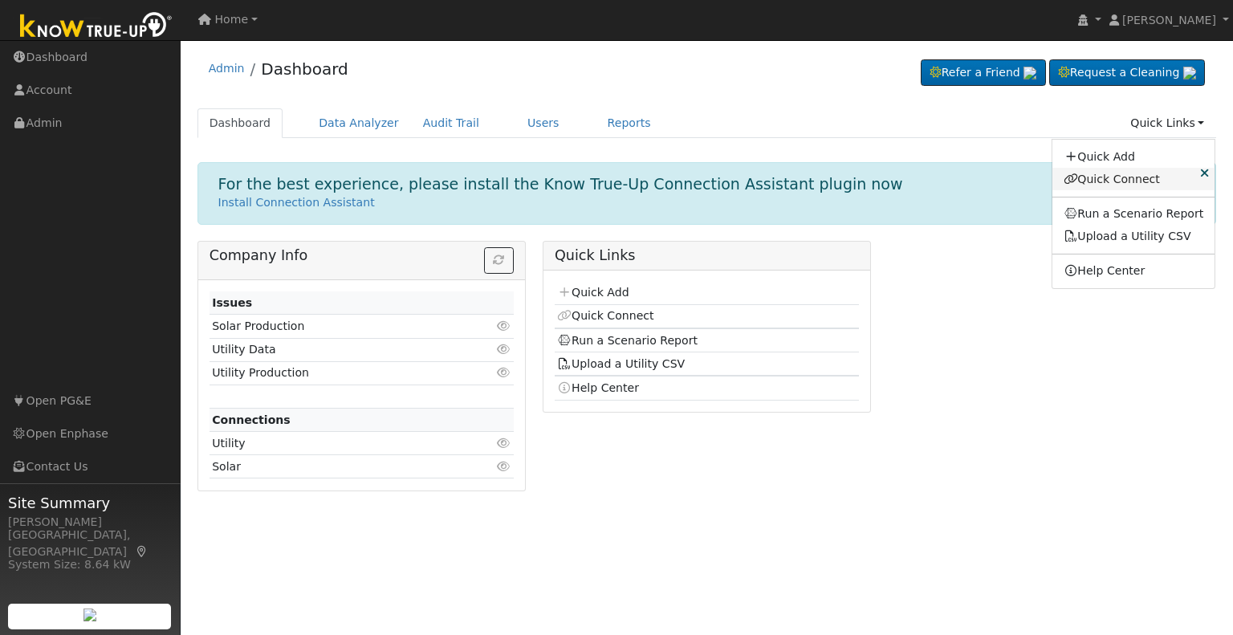
click at [1134, 185] on link "Quick Connect" at bounding box center [1134, 179] width 163 height 22
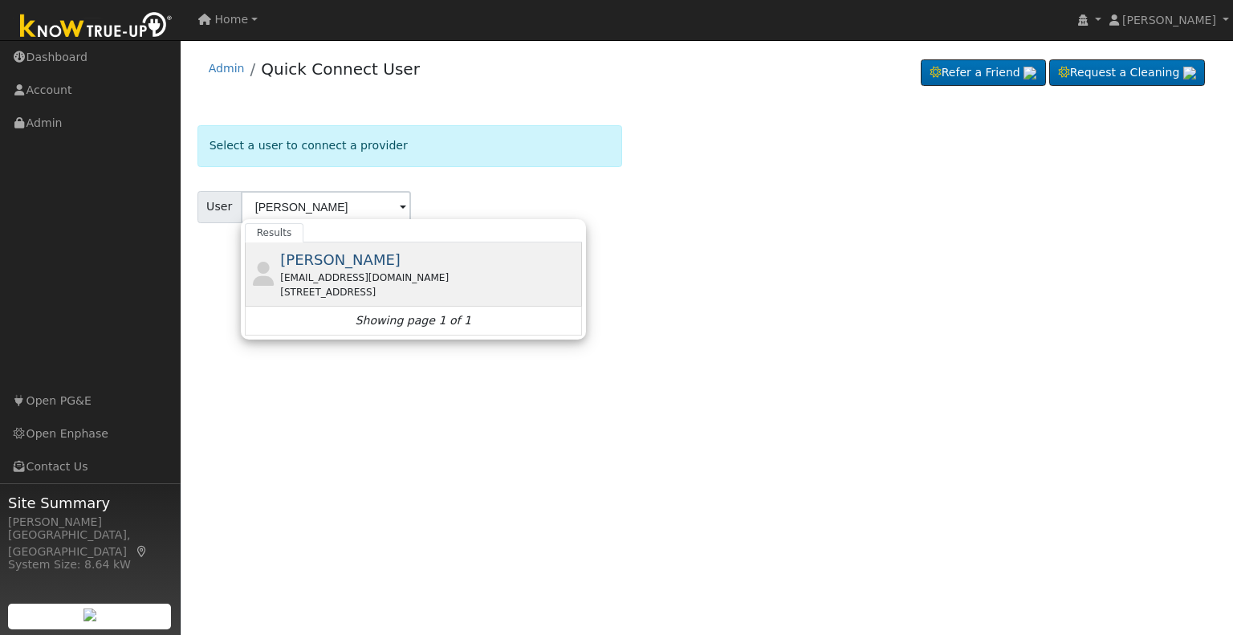
click at [334, 263] on span "[PERSON_NAME]" at bounding box center [340, 259] width 120 height 17
type input "[PERSON_NAME]"
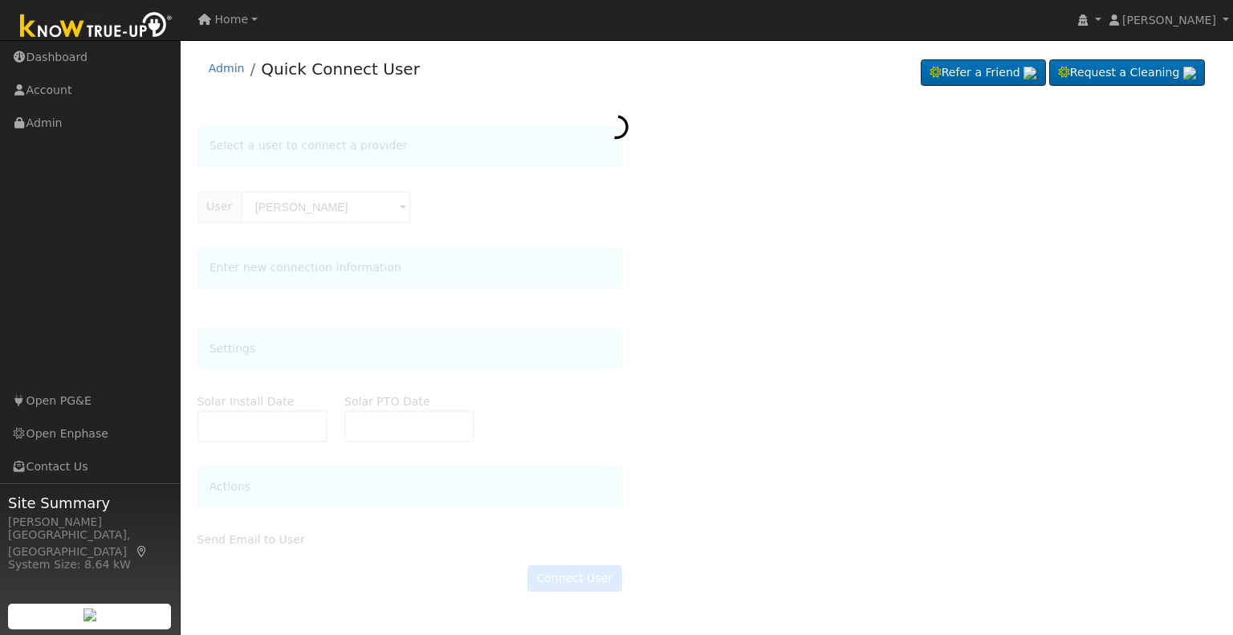
type input "[DATE]"
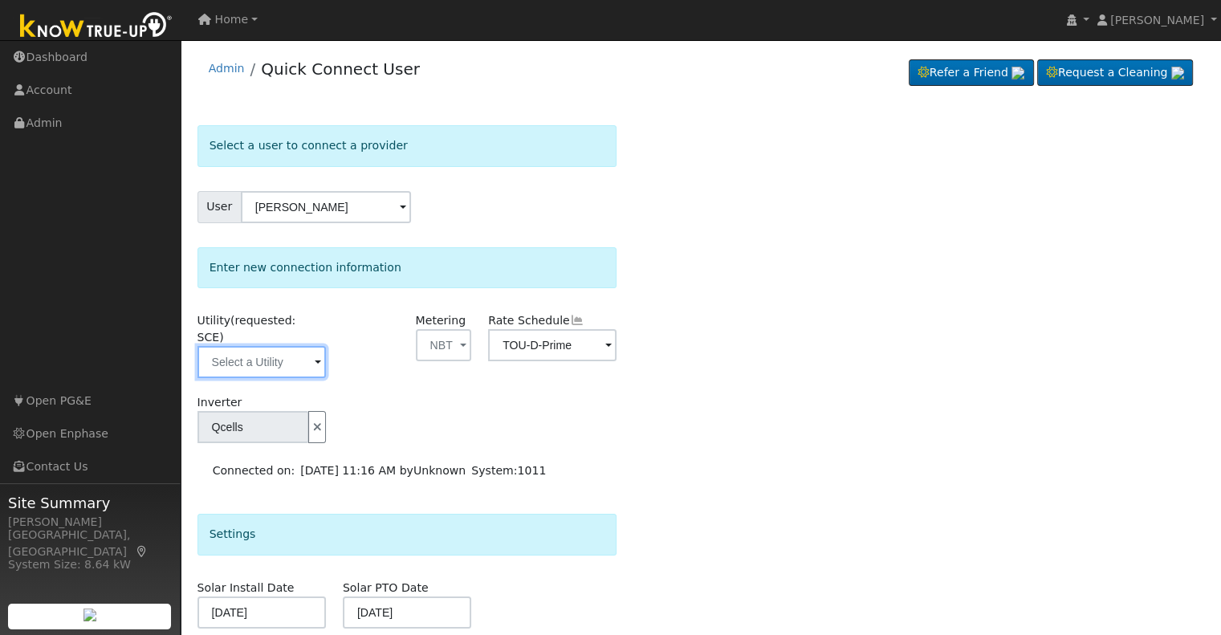
click at [257, 346] on input "text" at bounding box center [262, 362] width 128 height 32
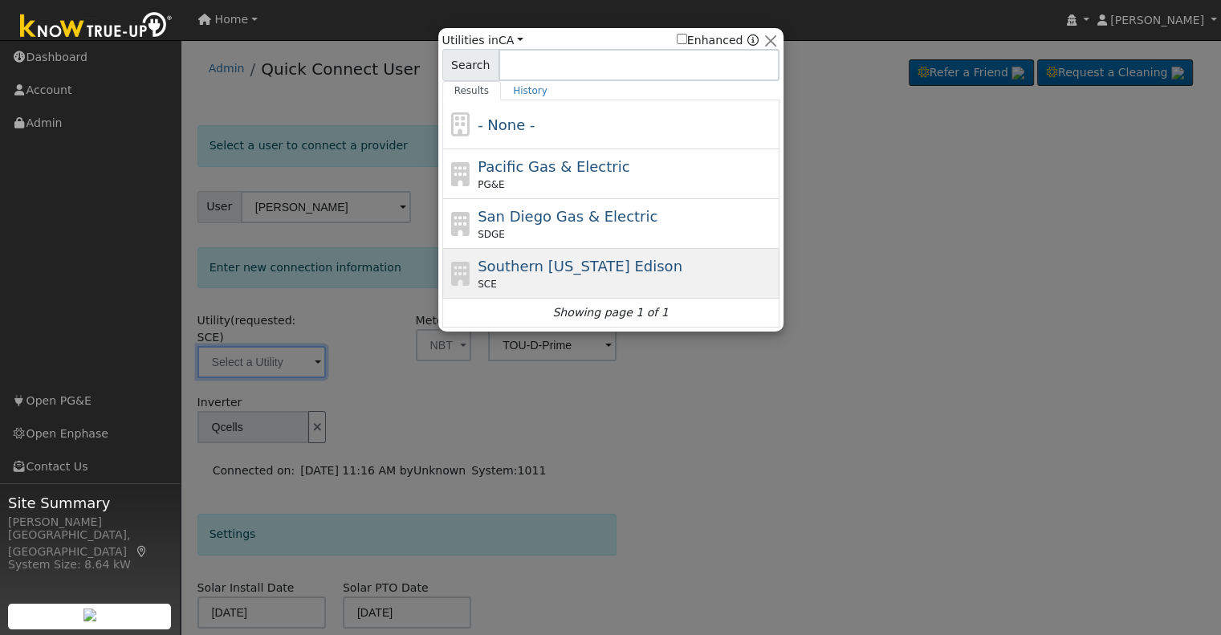
click at [568, 272] on span "Southern [US_STATE] Edison" at bounding box center [580, 266] width 205 height 17
type input "SCE"
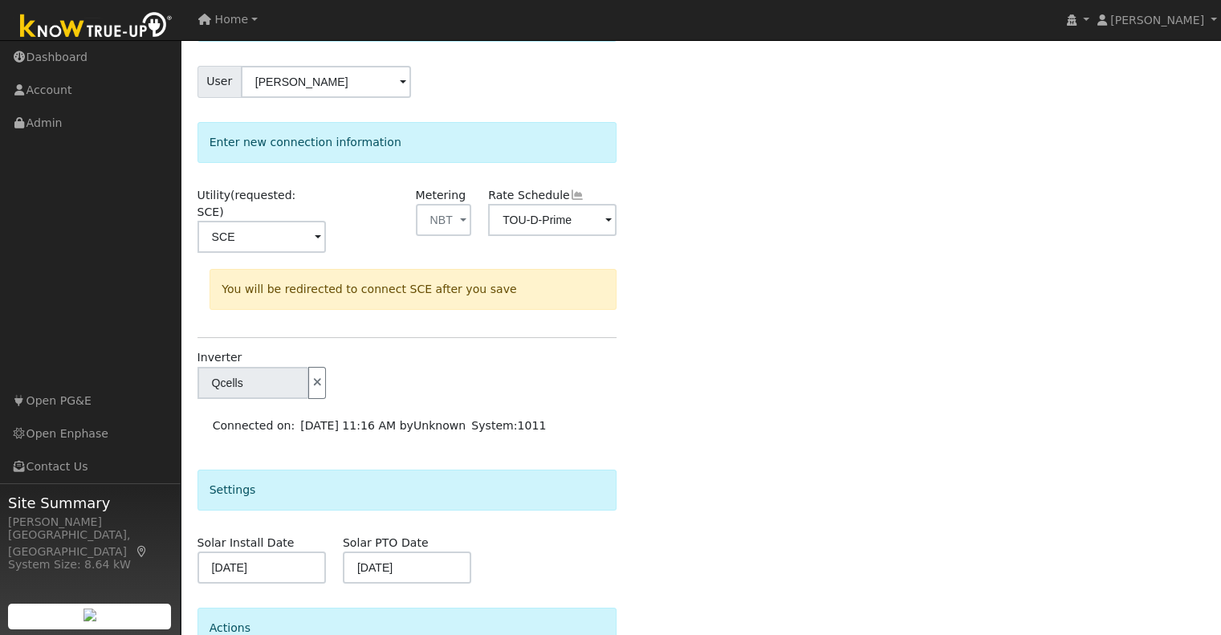
scroll to position [260, 0]
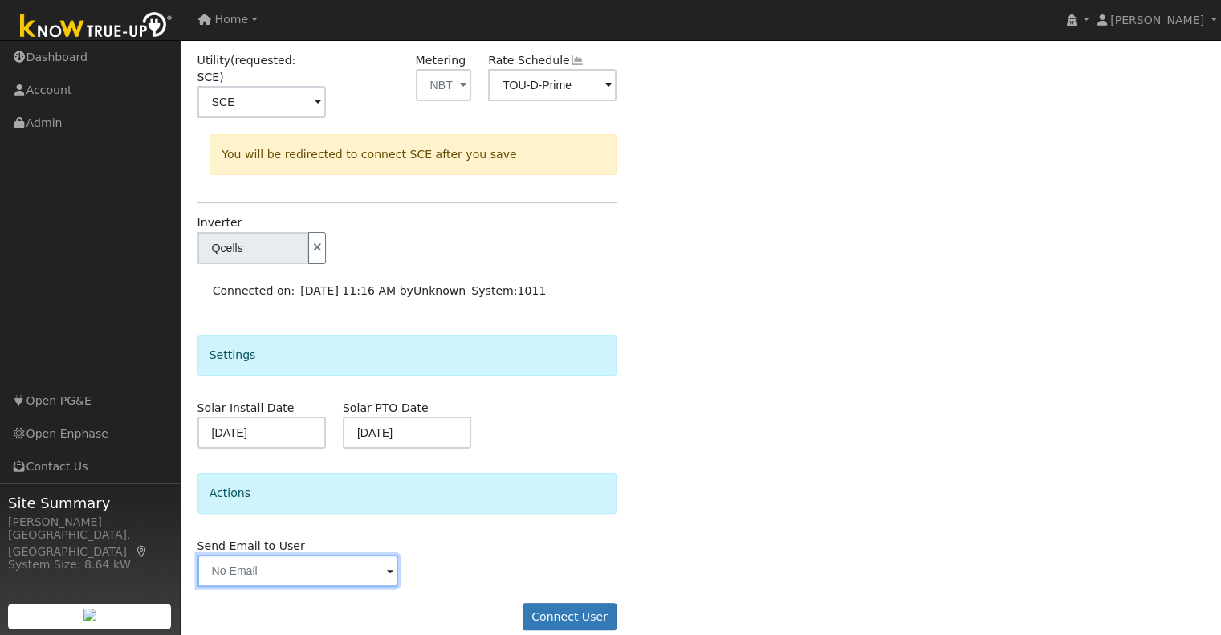
click at [373, 555] on input "text" at bounding box center [299, 571] width 202 height 32
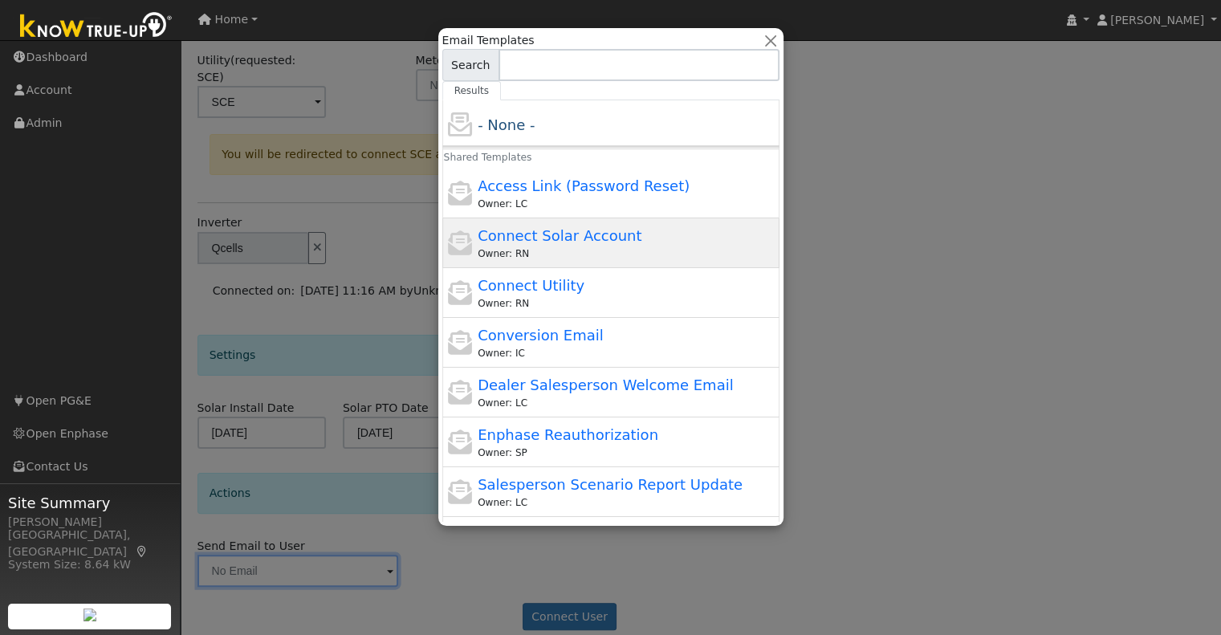
click at [520, 239] on span "Connect Solar Account" at bounding box center [560, 235] width 164 height 17
type input "Connect Solar Account"
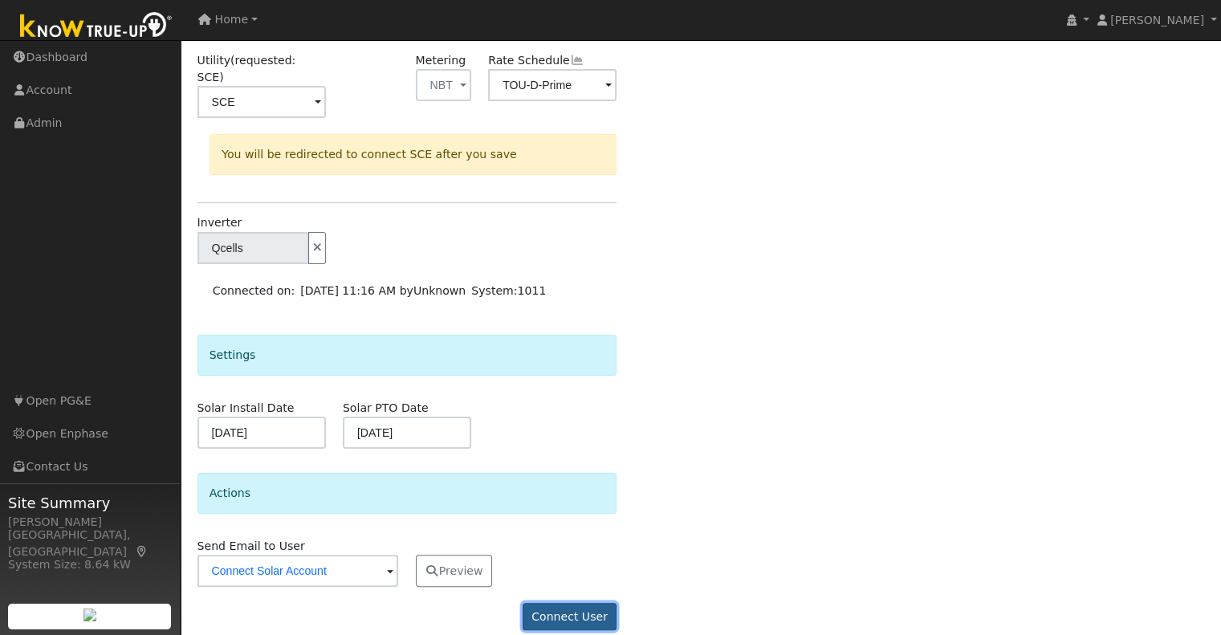
click at [588, 608] on button "Connect User" at bounding box center [570, 616] width 95 height 27
